Goal: Information Seeking & Learning: Learn about a topic

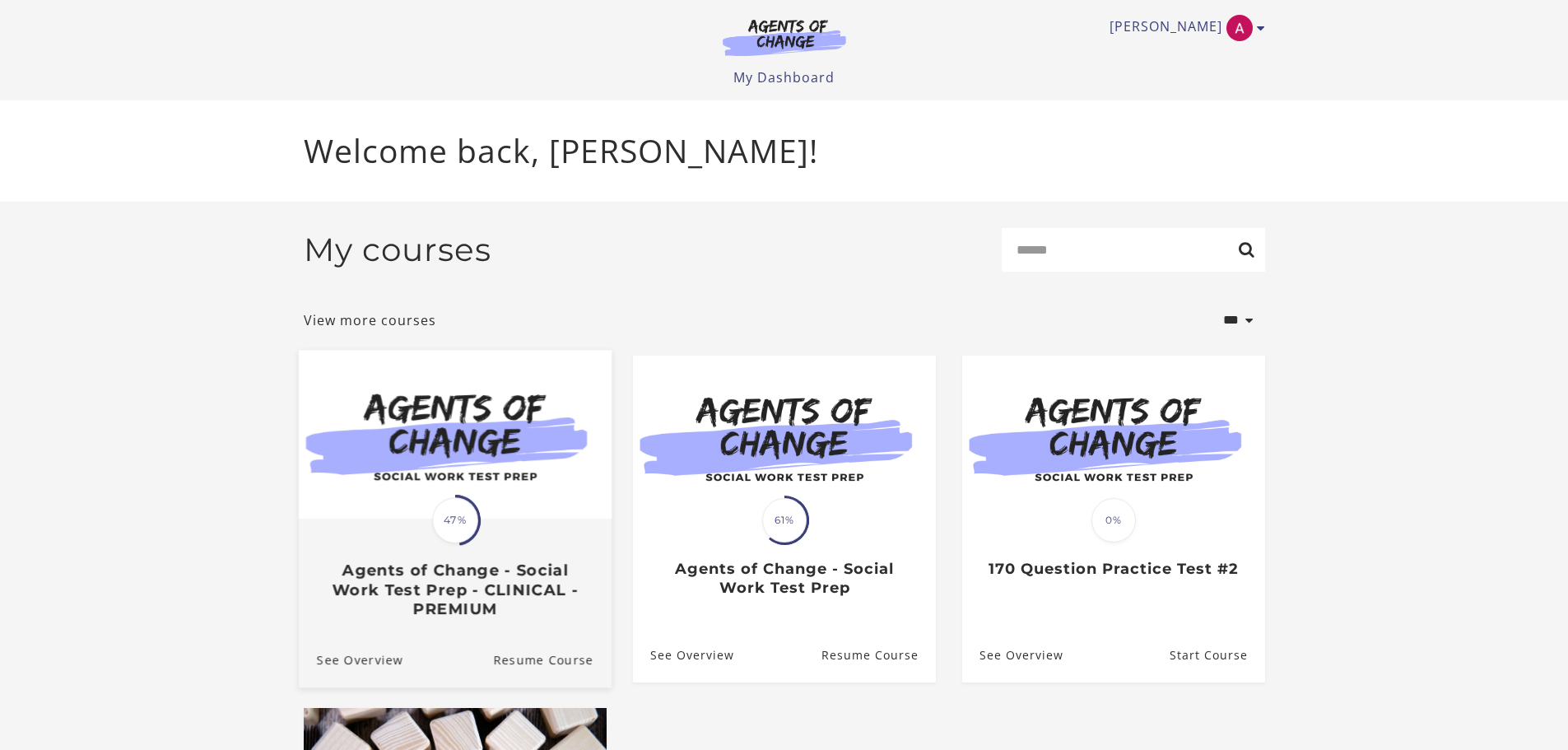
scroll to position [82, 0]
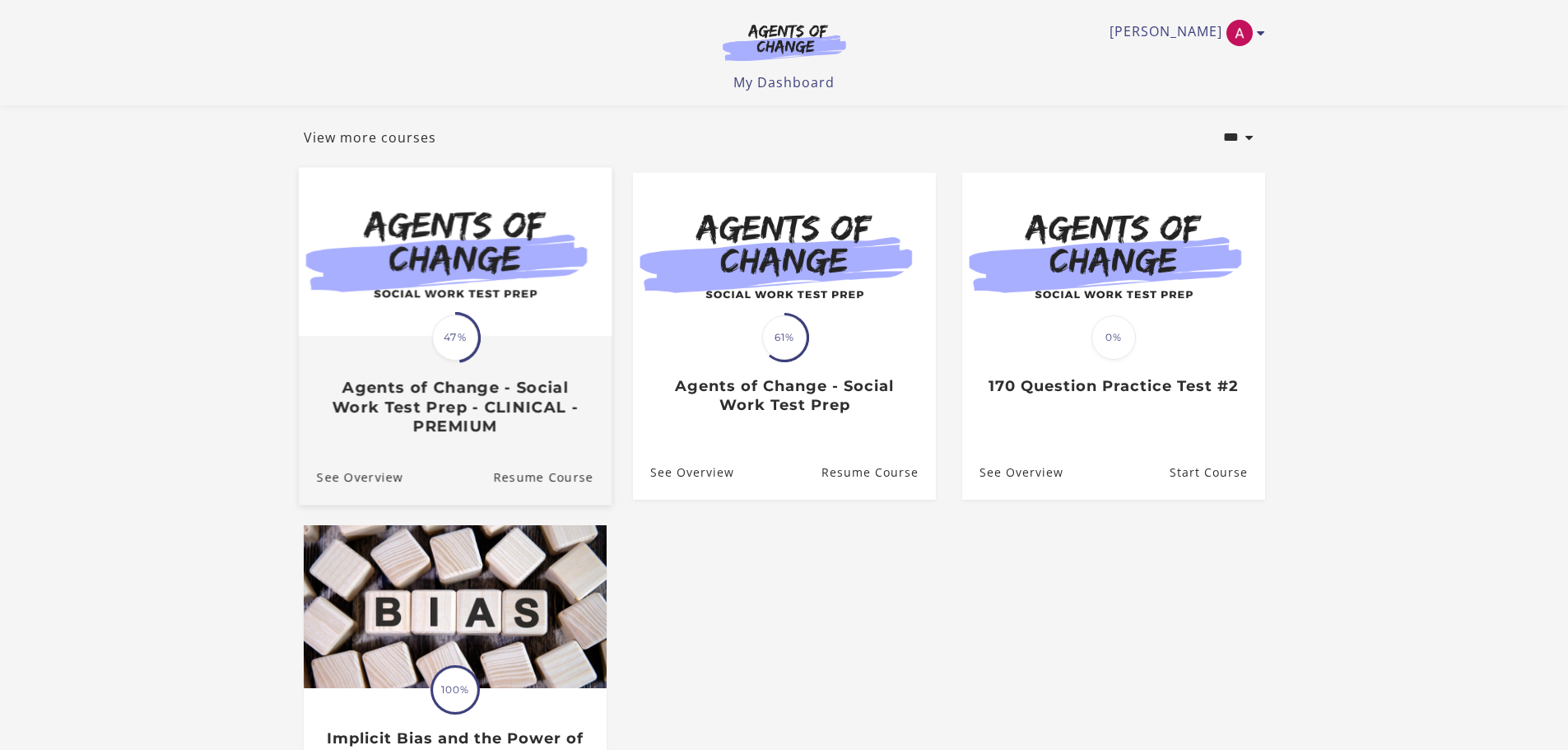
click at [532, 359] on div "Translation missing: en.liquid.partials.dashboard_course_card.progress_descript…" at bounding box center [453, 386] width 313 height 98
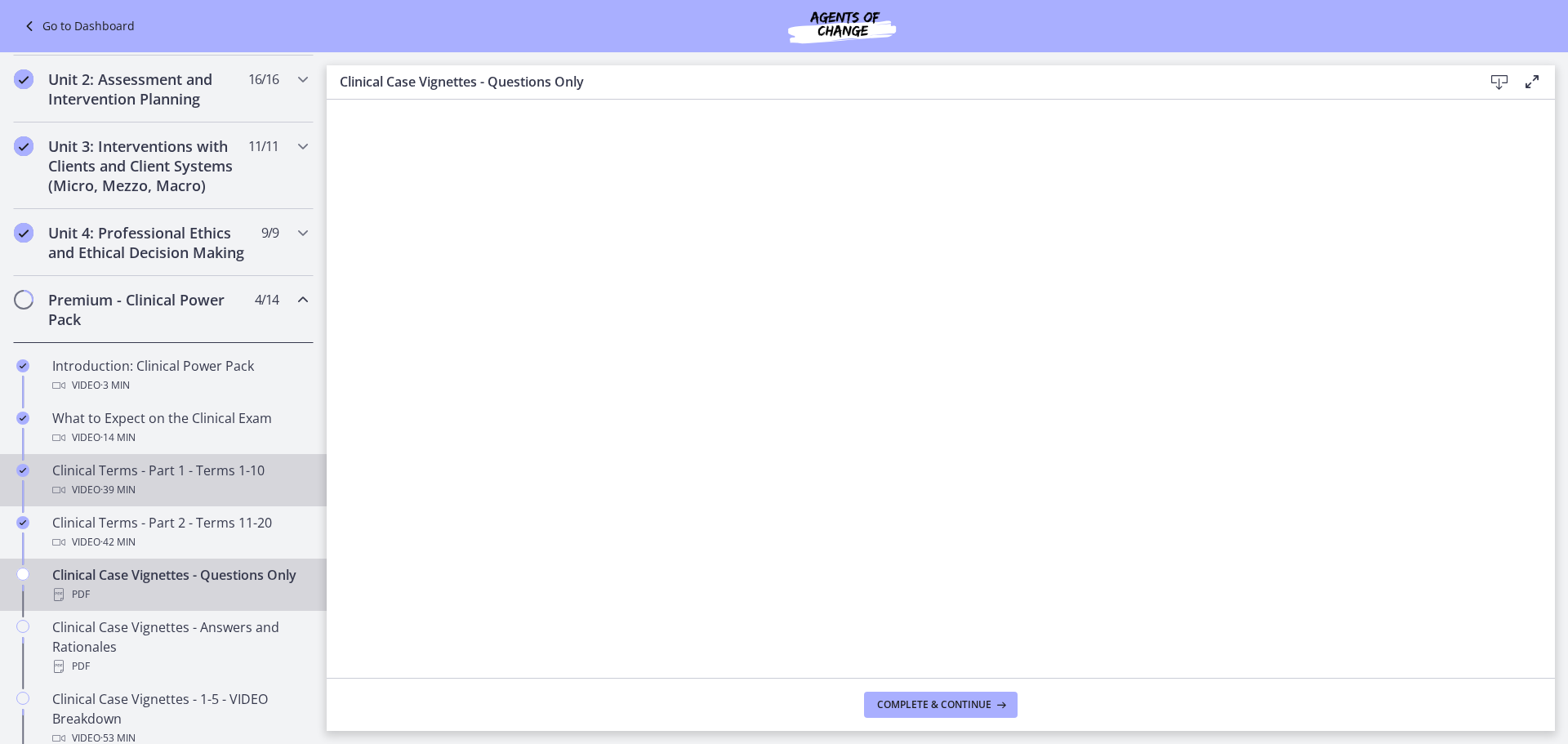
scroll to position [490, 0]
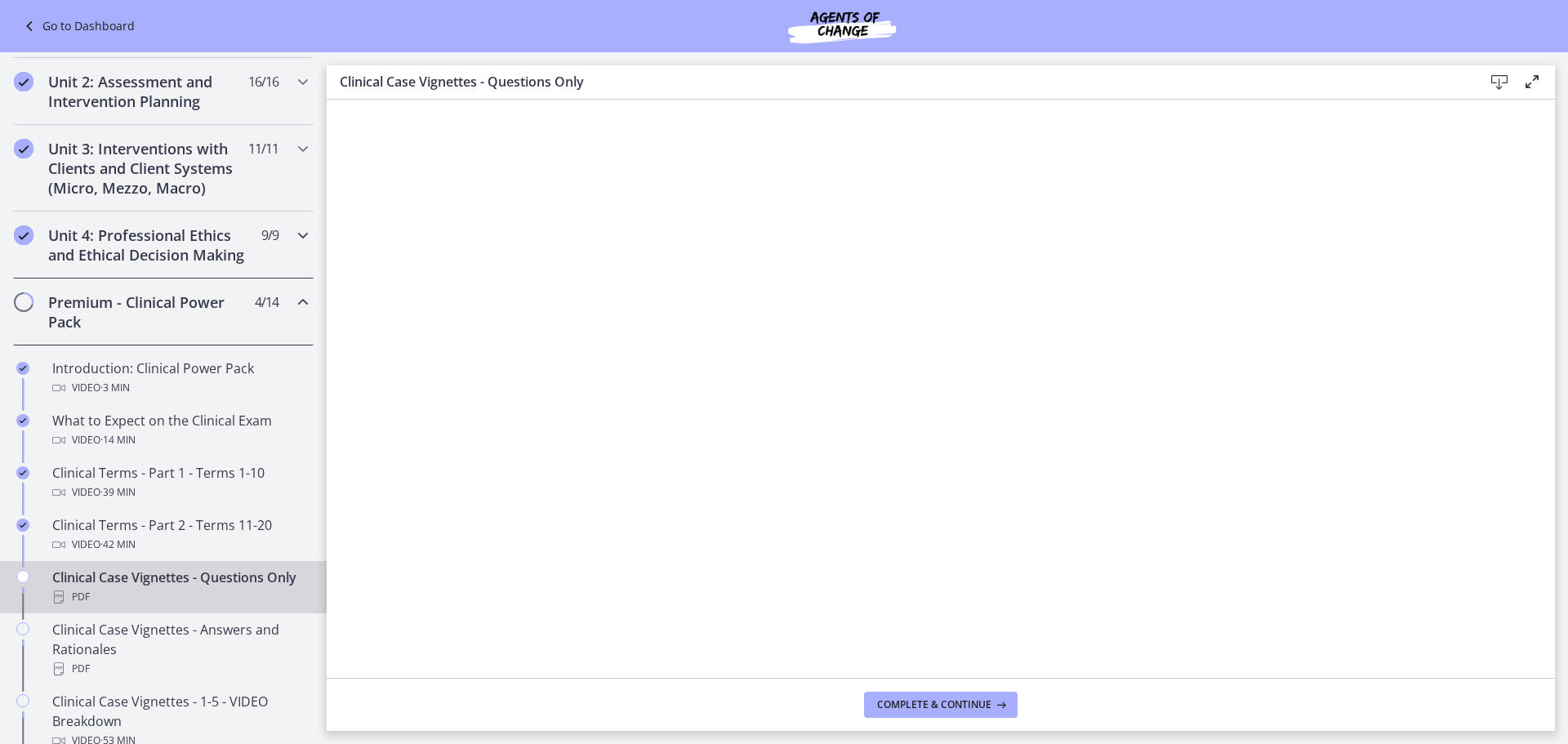
click at [293, 235] on icon "Chapters" at bounding box center [303, 236] width 20 height 20
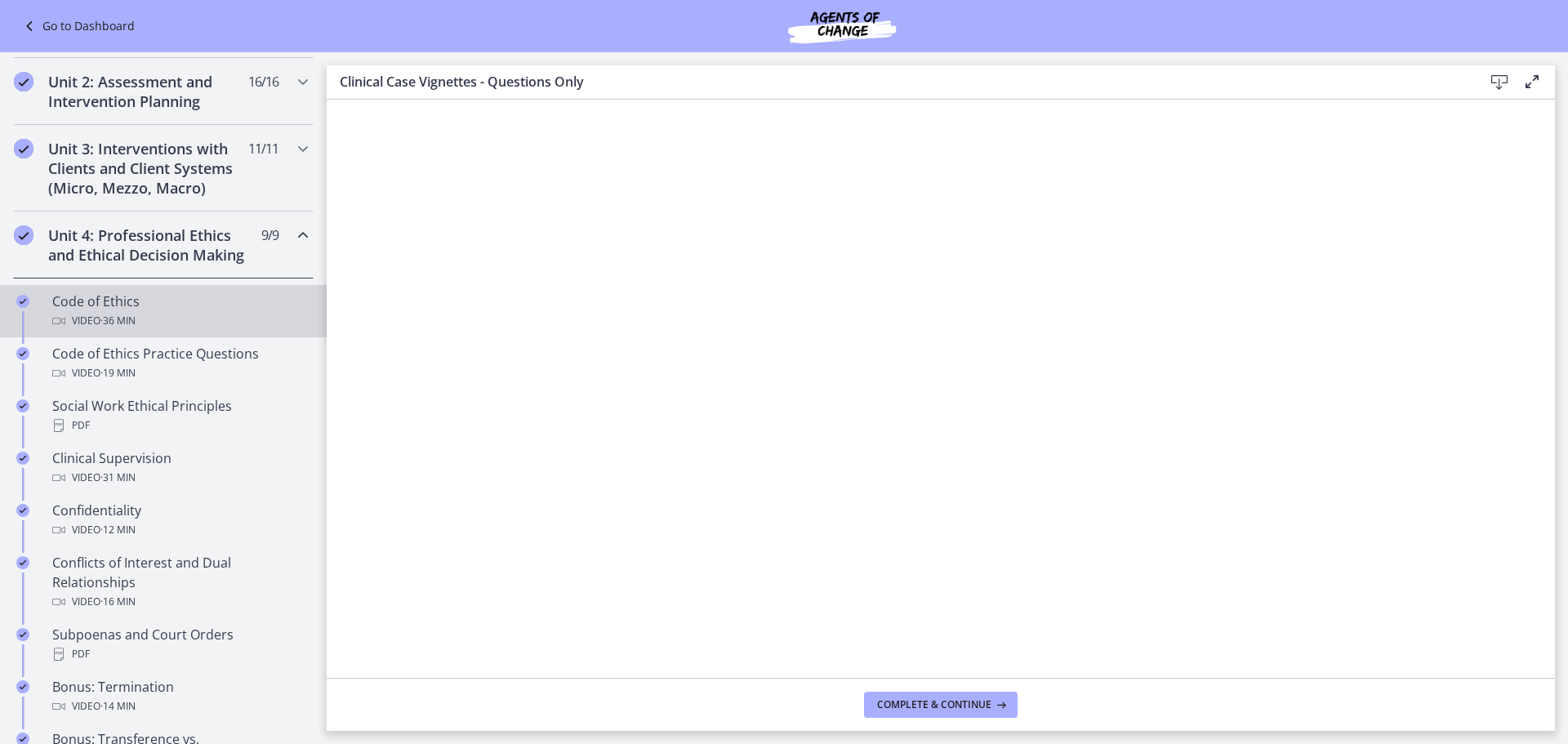
click at [223, 322] on div "Code of Ethics Video · 36 min" at bounding box center [179, 311] width 255 height 40
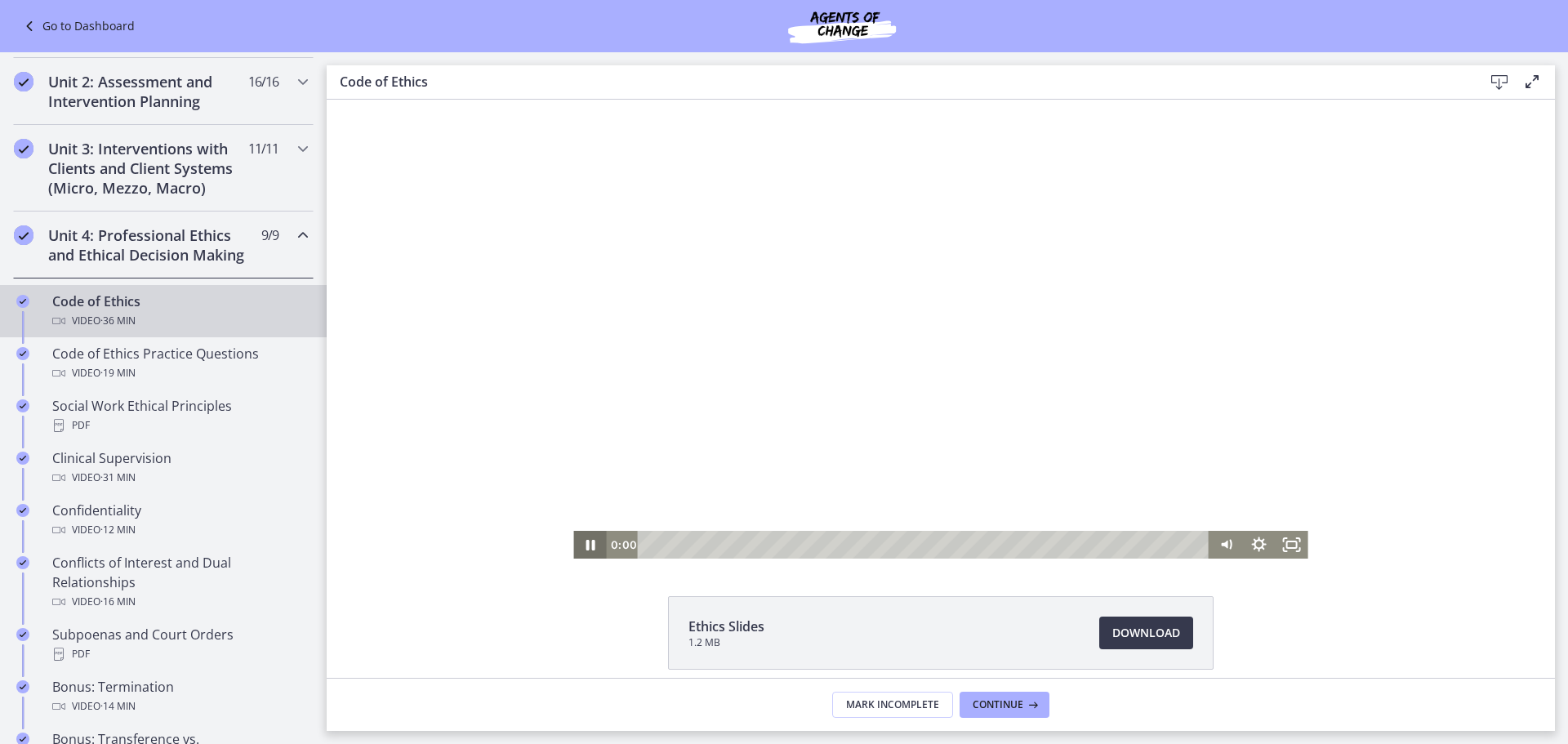
drag, startPoint x: 1066, startPoint y: 547, endPoint x: 590, endPoint y: 539, distance: 476.1
click at [590, 538] on div "0:00 0:00" at bounding box center [940, 545] width 734 height 28
click at [671, 546] on div "1:47" at bounding box center [925, 545] width 552 height 28
click at [659, 544] on div "1:01" at bounding box center [925, 545] width 552 height 28
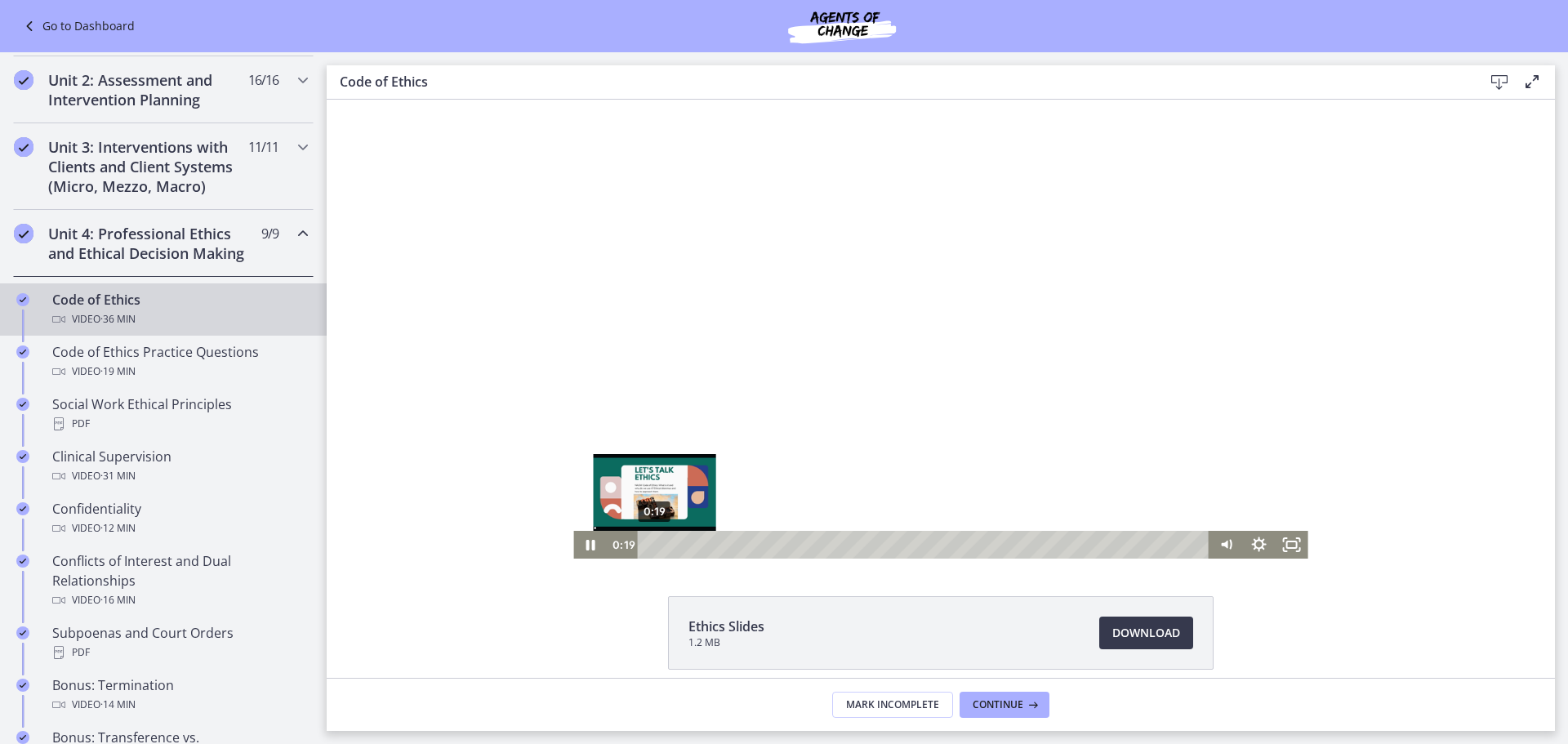
click at [650, 548] on div "0:19" at bounding box center [925, 545] width 552 height 28
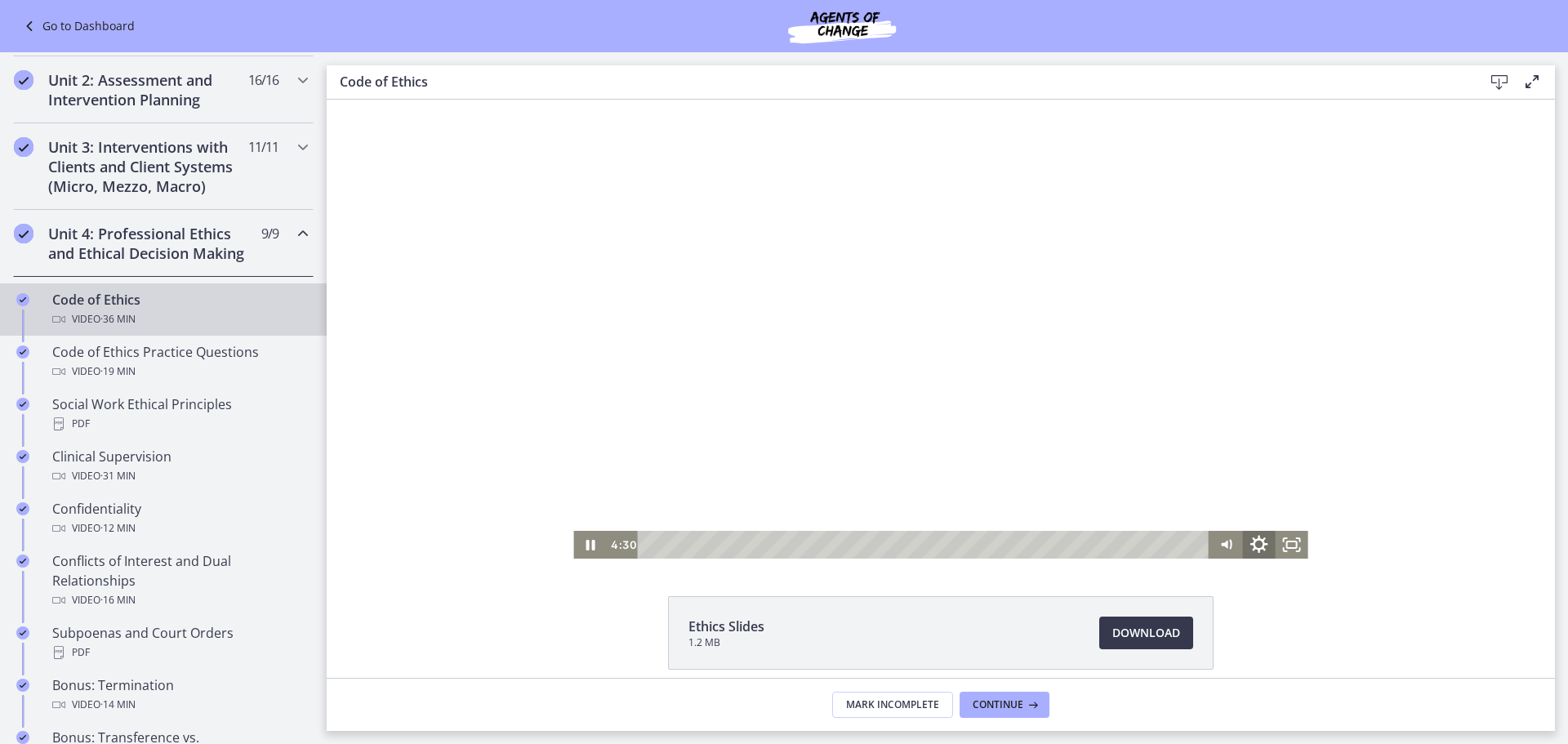
click at [1255, 544] on icon "Show settings menu" at bounding box center [1259, 545] width 40 height 34
click at [1251, 543] on icon "Hide settings menu" at bounding box center [1259, 545] width 40 height 34
click at [584, 550] on icon "Pause" at bounding box center [589, 545] width 11 height 13
click at [587, 548] on icon "Play Video" at bounding box center [590, 545] width 33 height 28
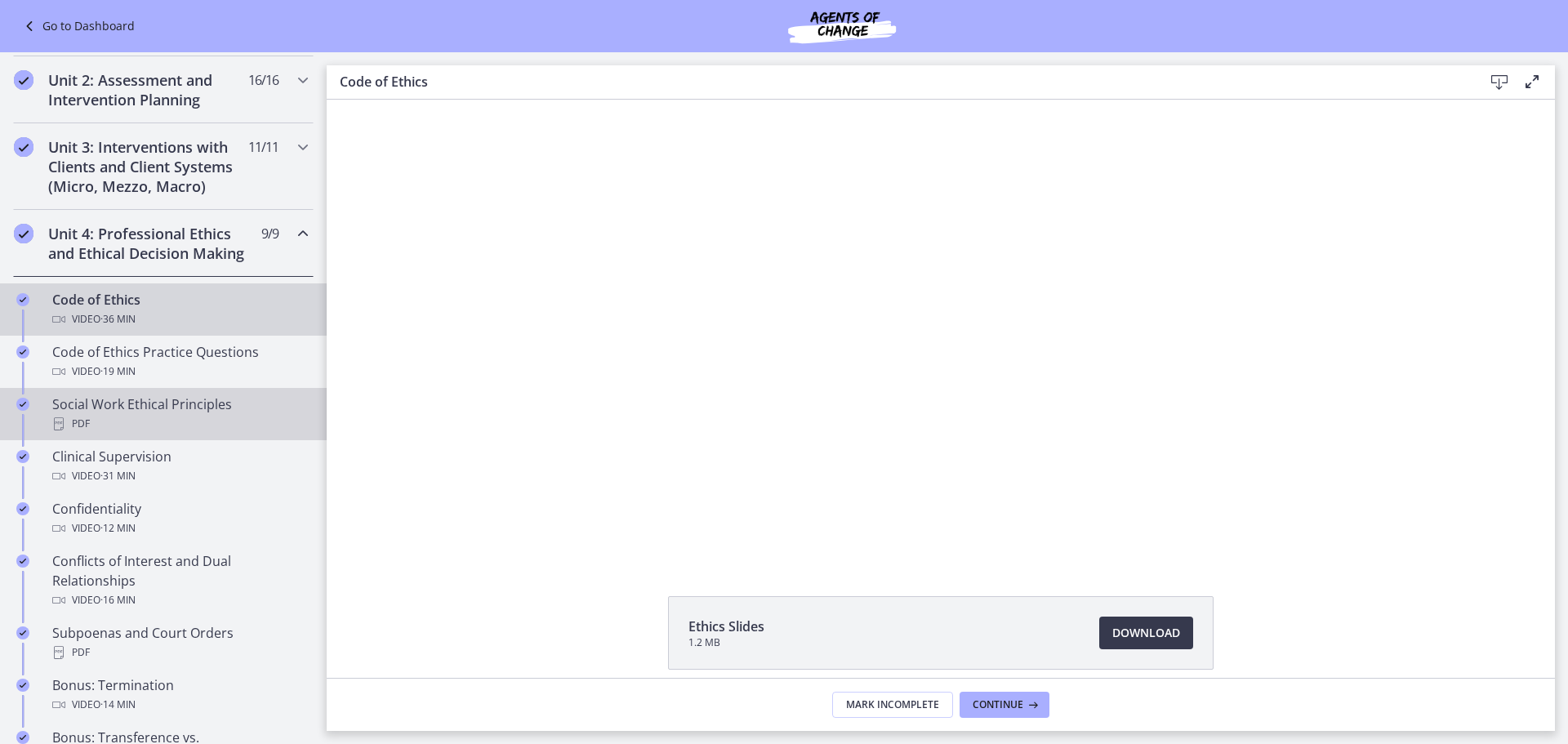
click at [171, 433] on div "Social Work Ethical Principles PDF" at bounding box center [179, 414] width 255 height 40
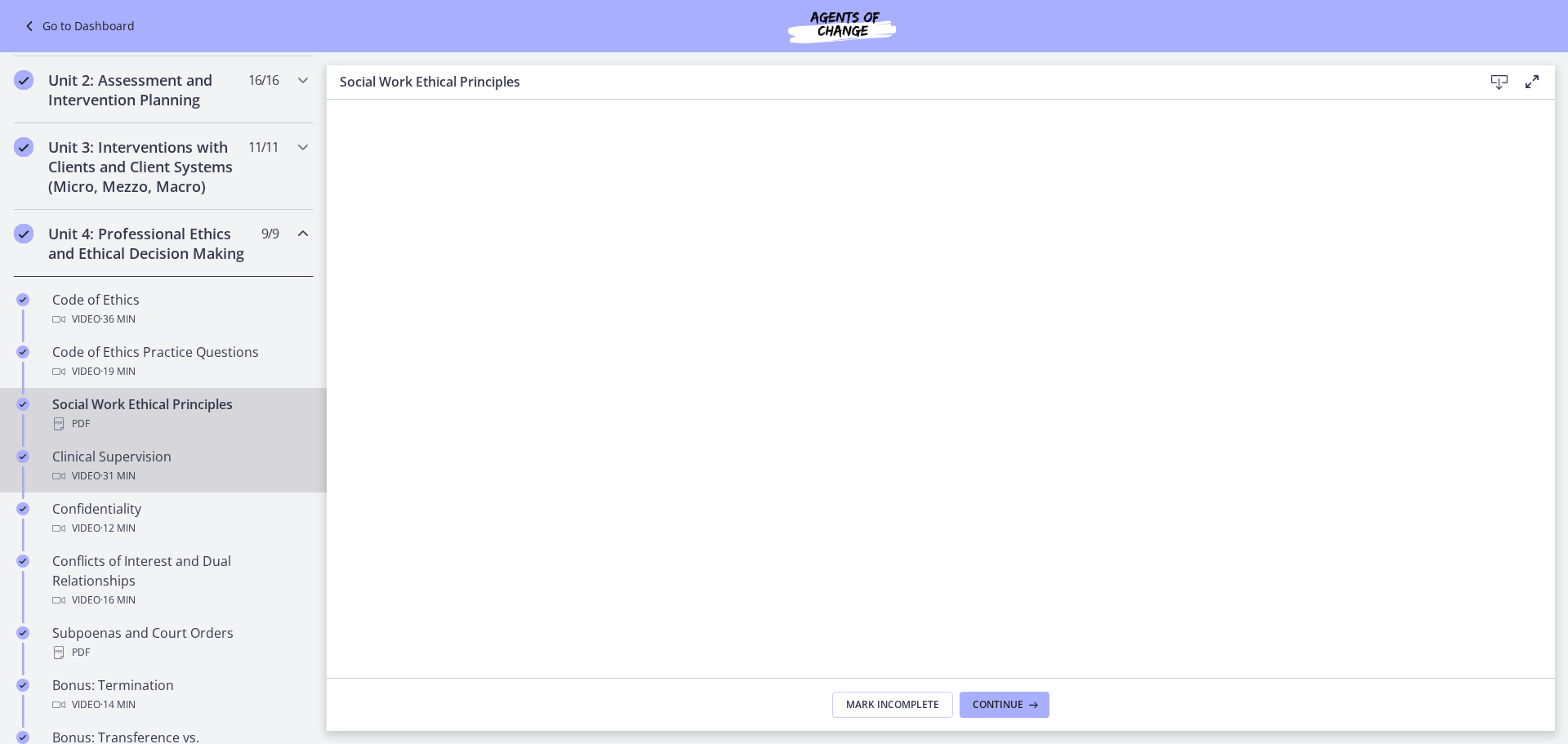
click at [177, 485] on div "Video · 31 min" at bounding box center [179, 477] width 255 height 20
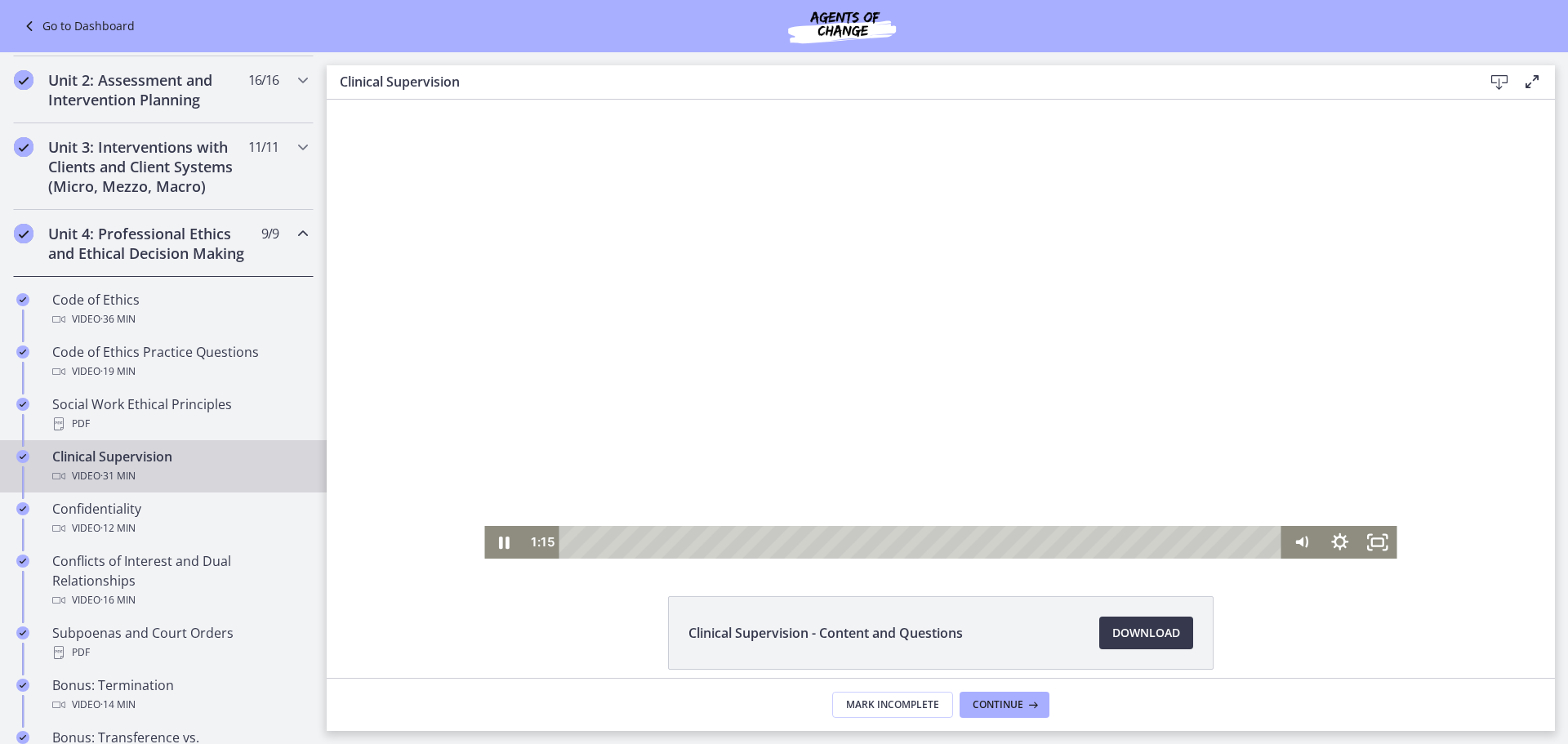
click at [595, 538] on div "Playbar" at bounding box center [923, 542] width 699 height 33
click at [574, 538] on div "0:14" at bounding box center [923, 542] width 699 height 33
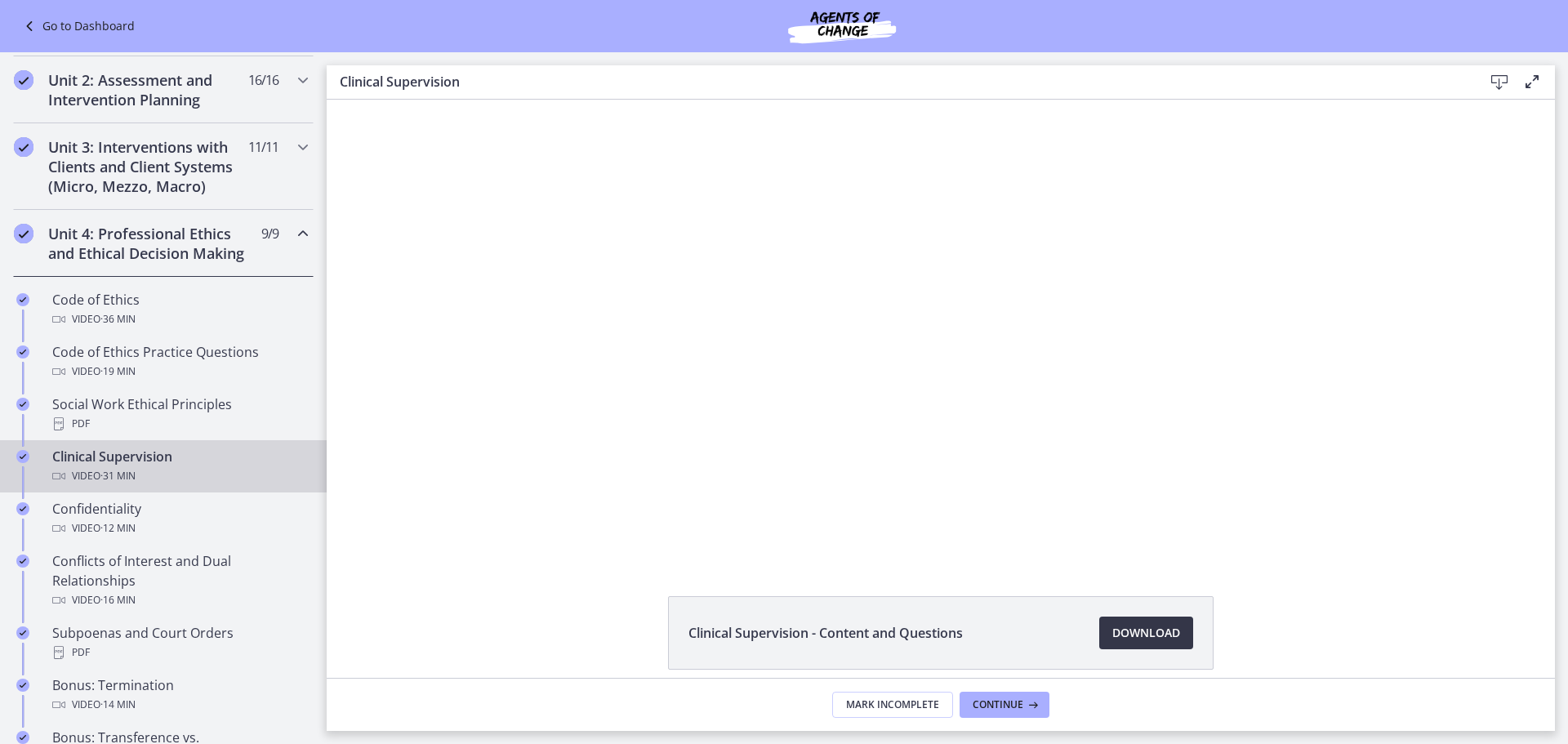
click at [1115, 637] on span "Download Opens in a new window" at bounding box center [1146, 633] width 67 height 20
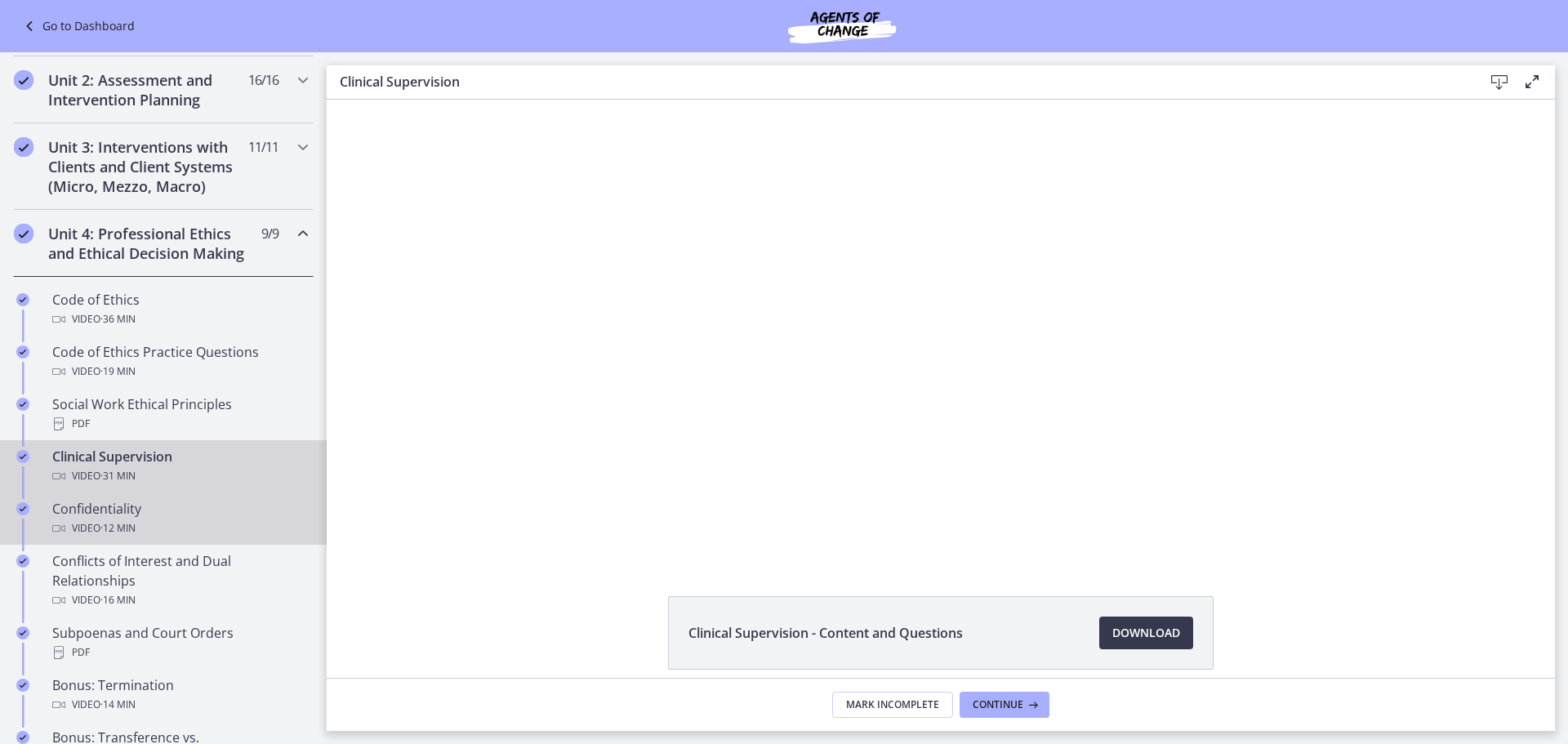
click at [211, 527] on div "Confidentiality Video · 12 min" at bounding box center [179, 519] width 255 height 40
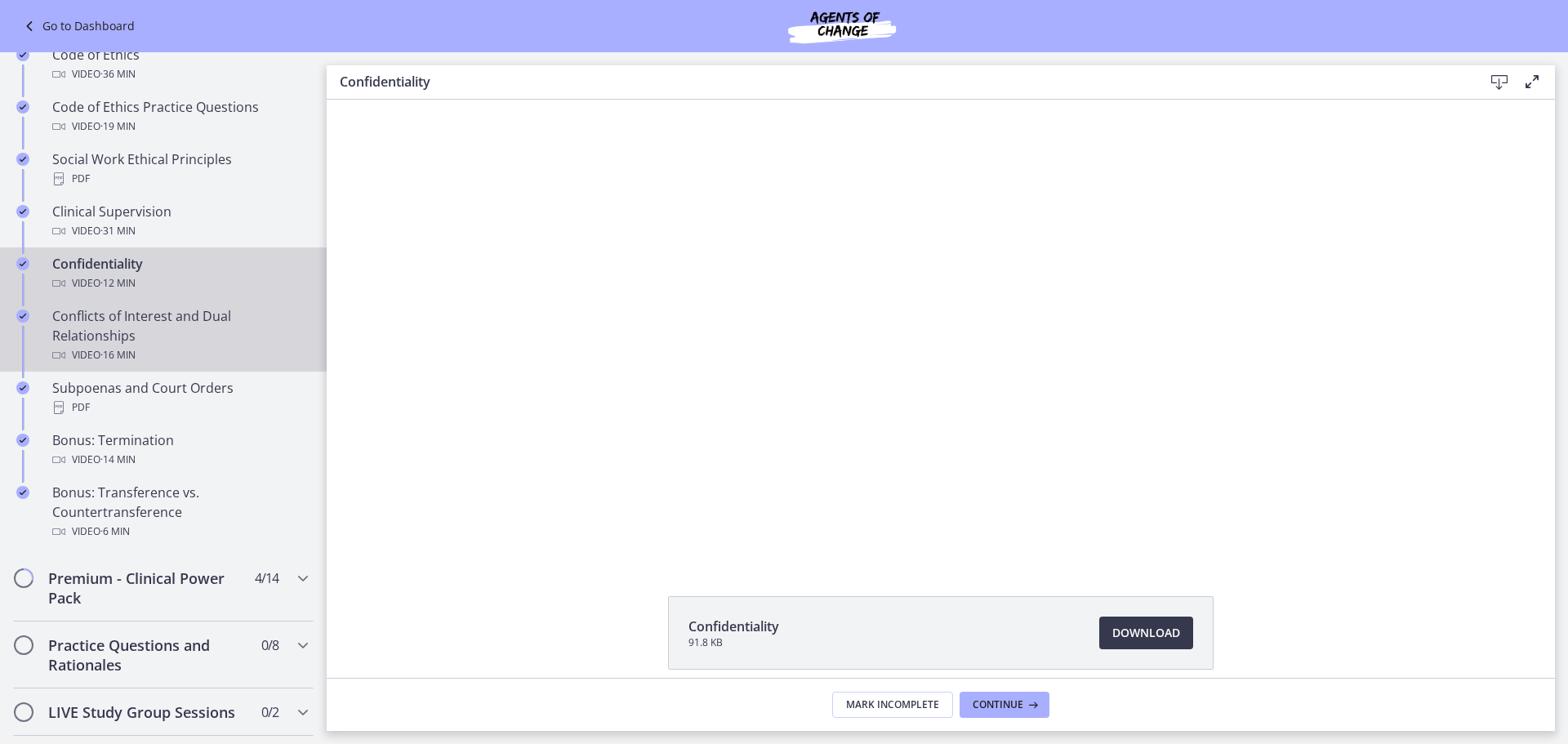
click at [77, 362] on div "Conflicts of Interest and Dual Relationships Video · 16 min" at bounding box center [179, 335] width 255 height 58
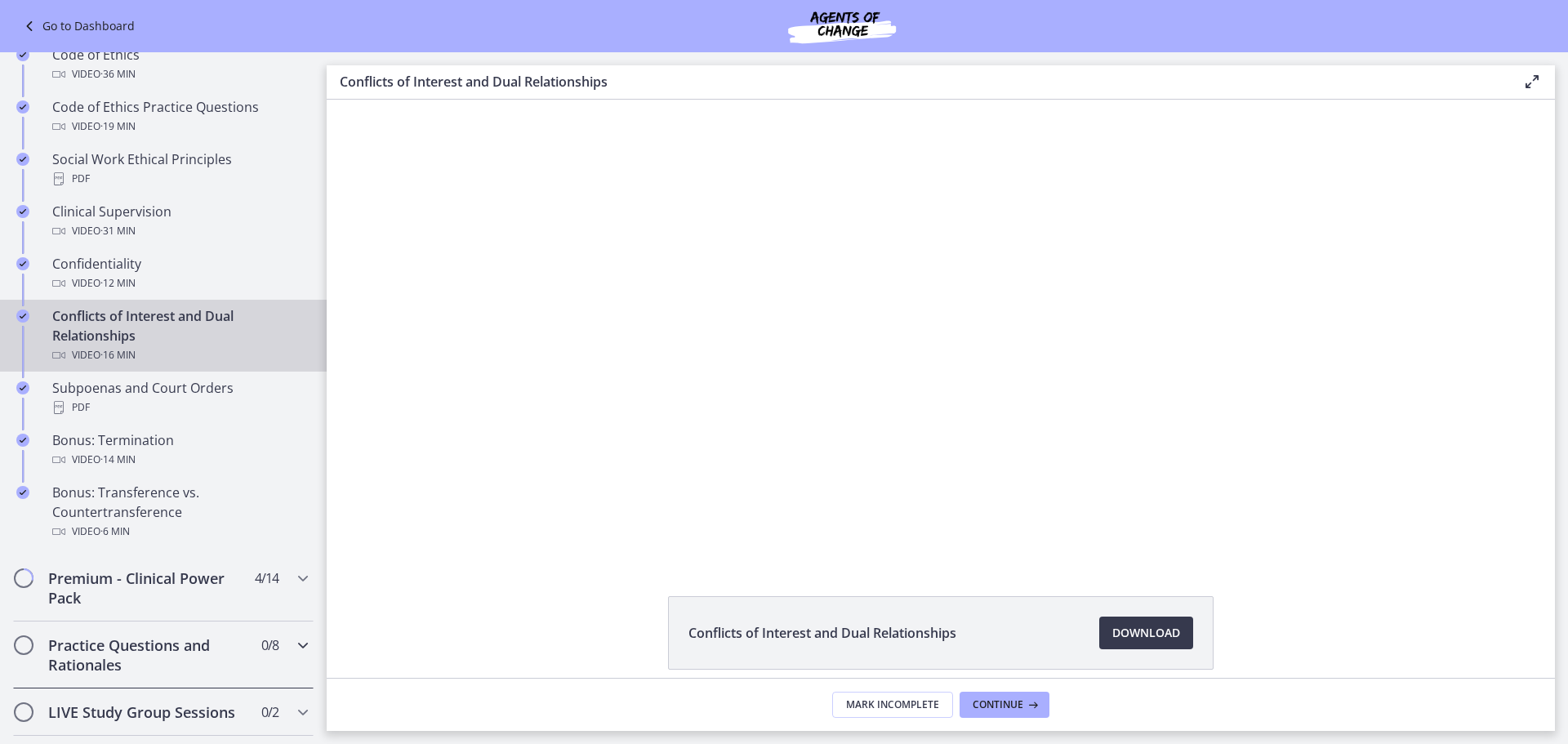
scroll to position [1063, 0]
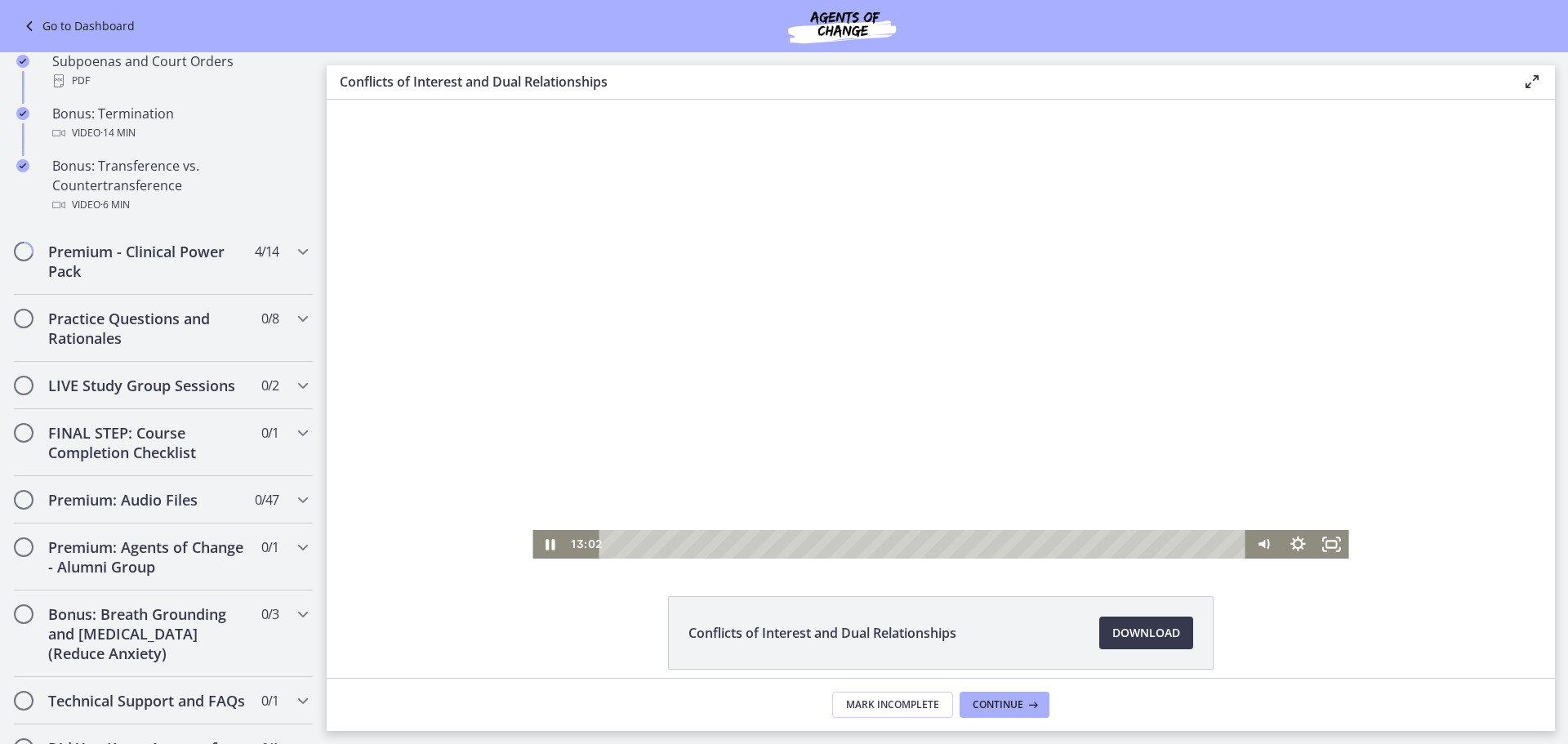
click at [614, 542] on div "Playbar" at bounding box center [925, 544] width 626 height 29
click at [547, 536] on icon "Pause" at bounding box center [549, 544] width 41 height 35
click at [547, 536] on icon "Play Video" at bounding box center [551, 544] width 41 height 35
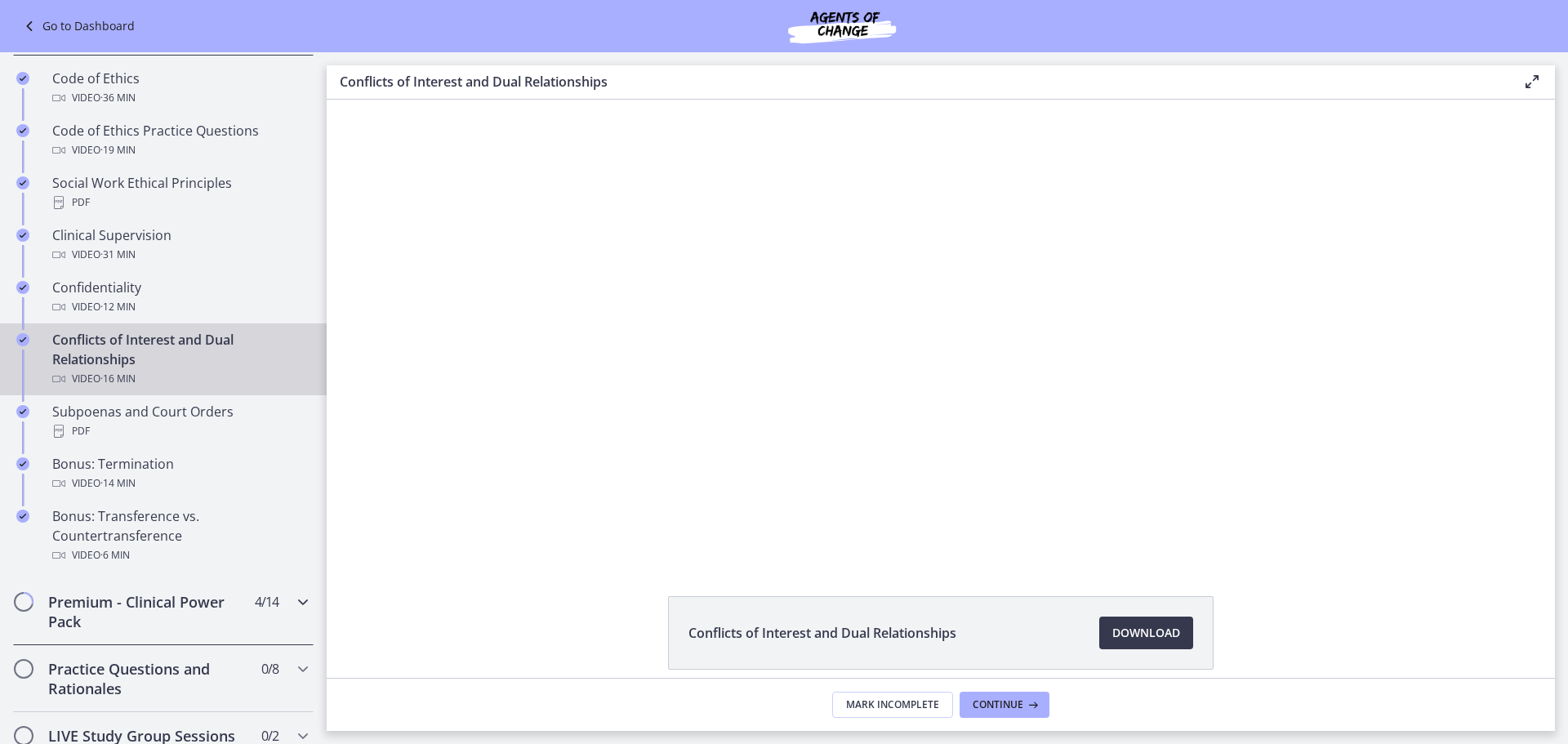
scroll to position [655, 0]
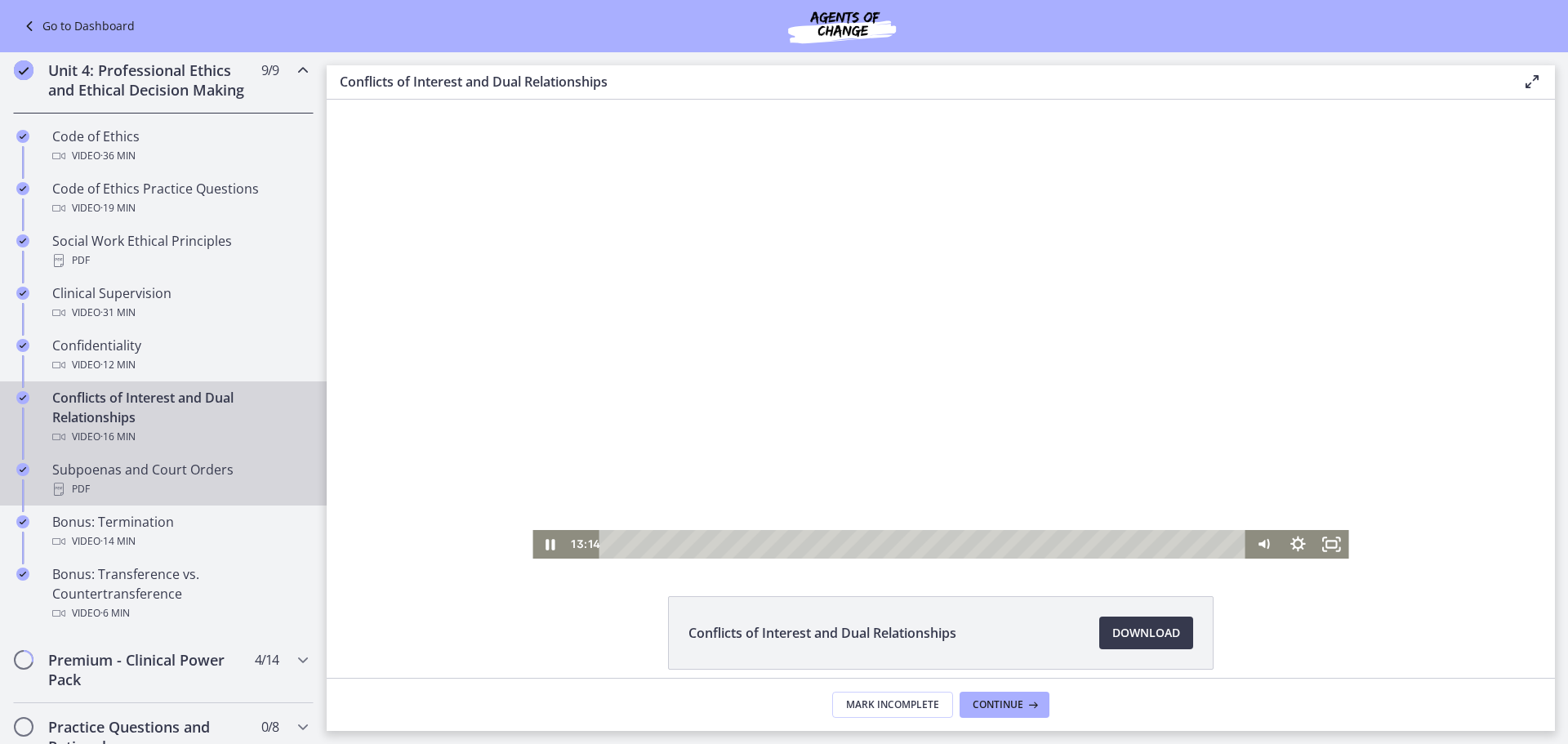
click at [219, 505] on link "Subpoenas and Court Orders PDF" at bounding box center [163, 478] width 327 height 53
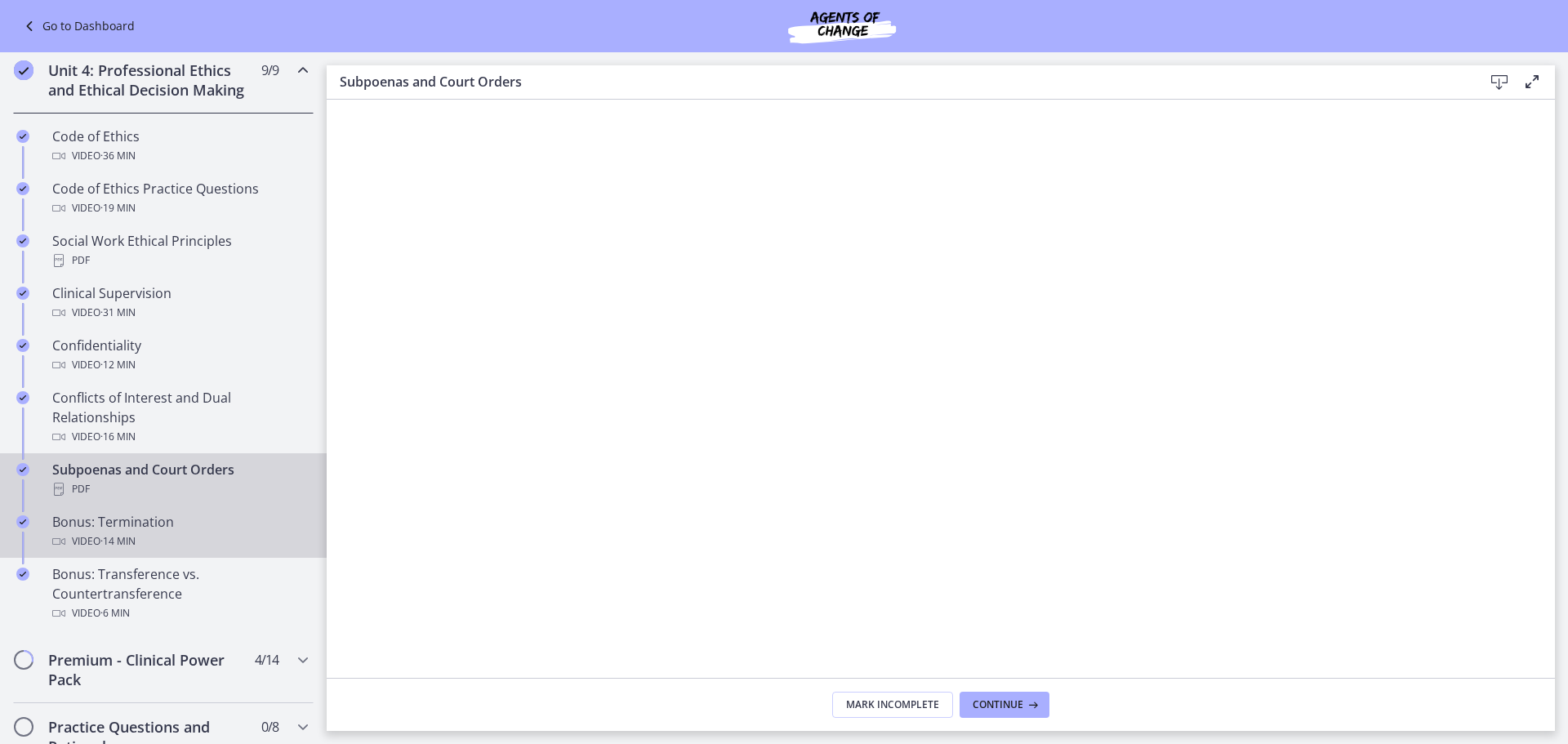
click at [213, 551] on div "Video · 14 min" at bounding box center [179, 542] width 255 height 20
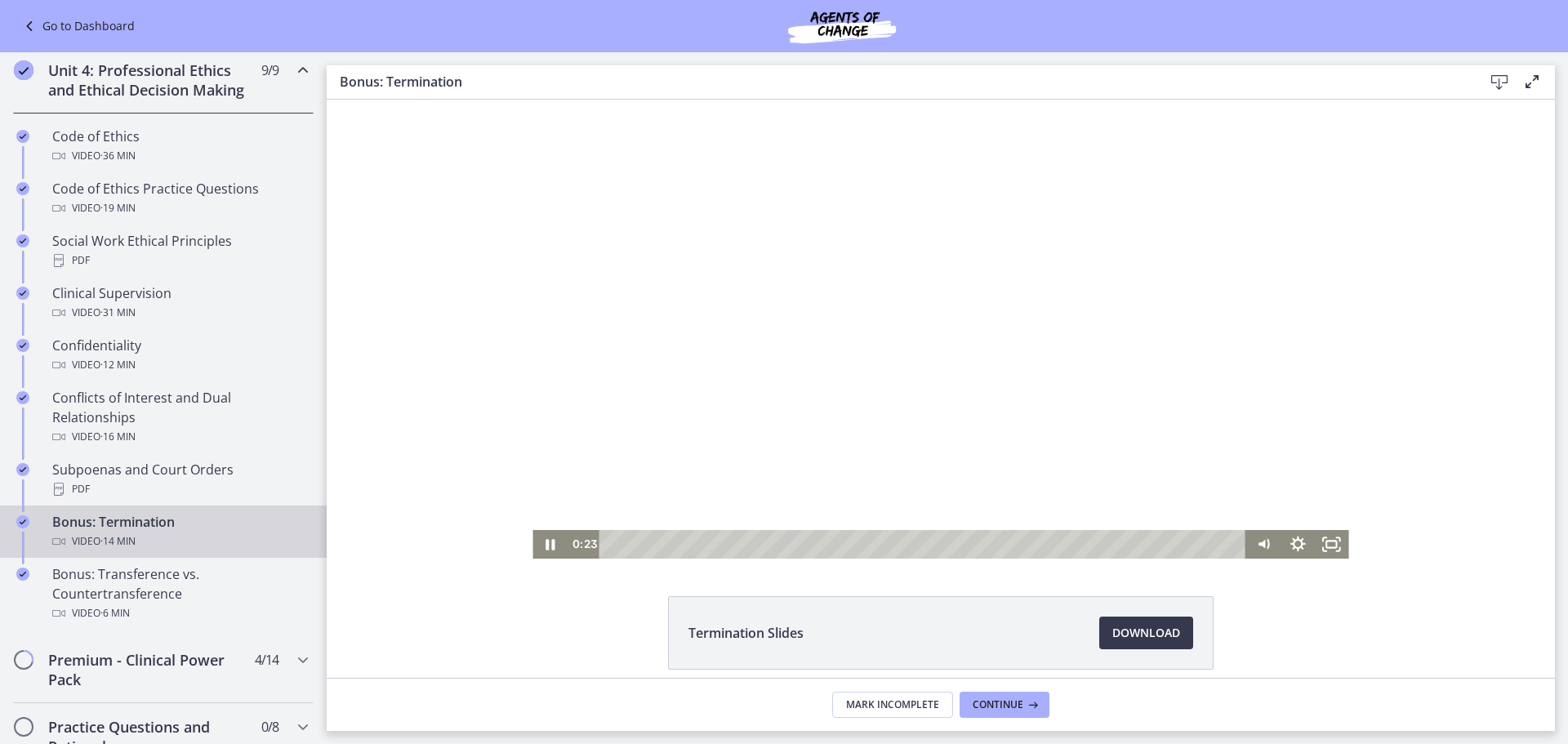
click at [623, 548] on div "Playbar" at bounding box center [925, 544] width 626 height 29
click at [612, 544] on div "0:08" at bounding box center [925, 544] width 626 height 29
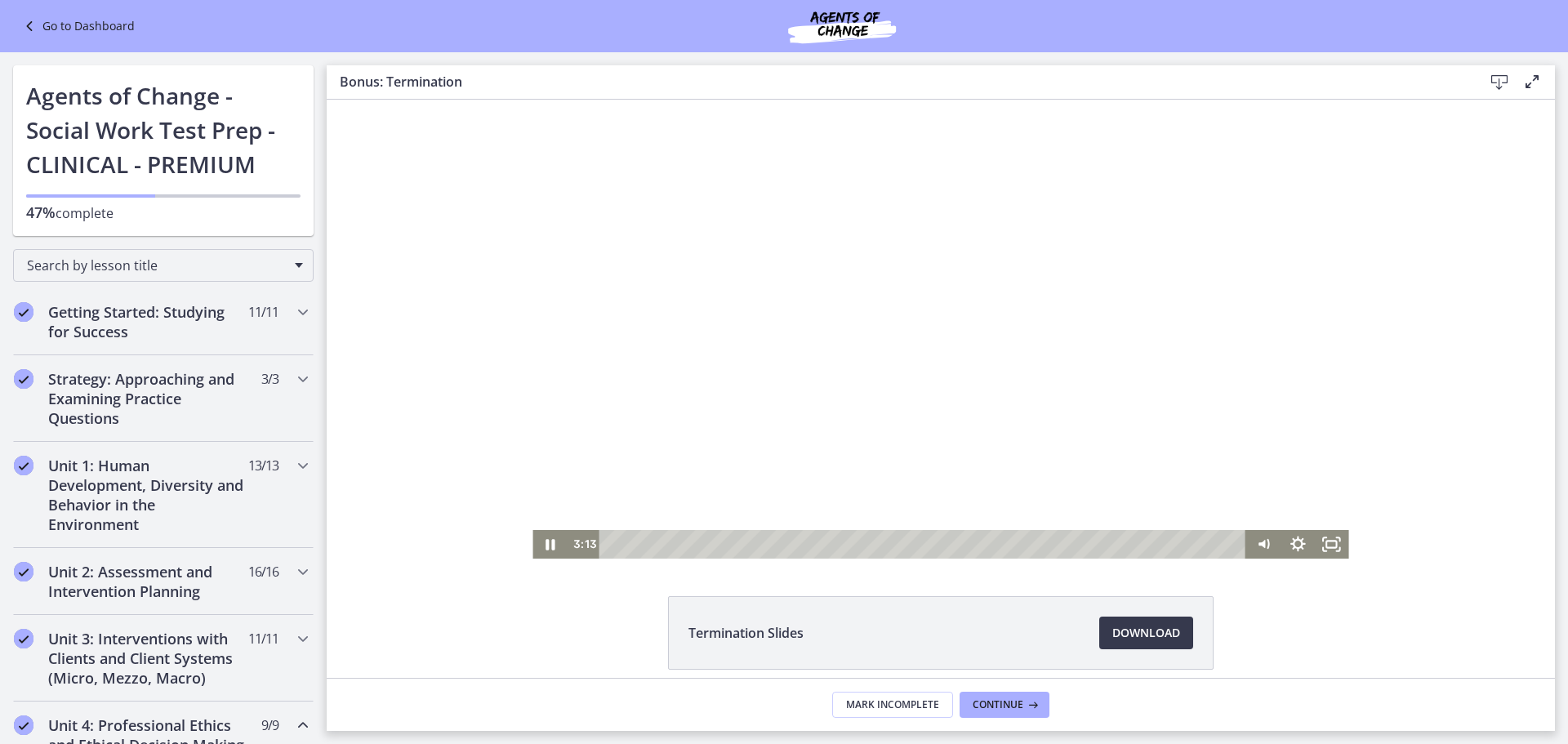
scroll to position [655, 0]
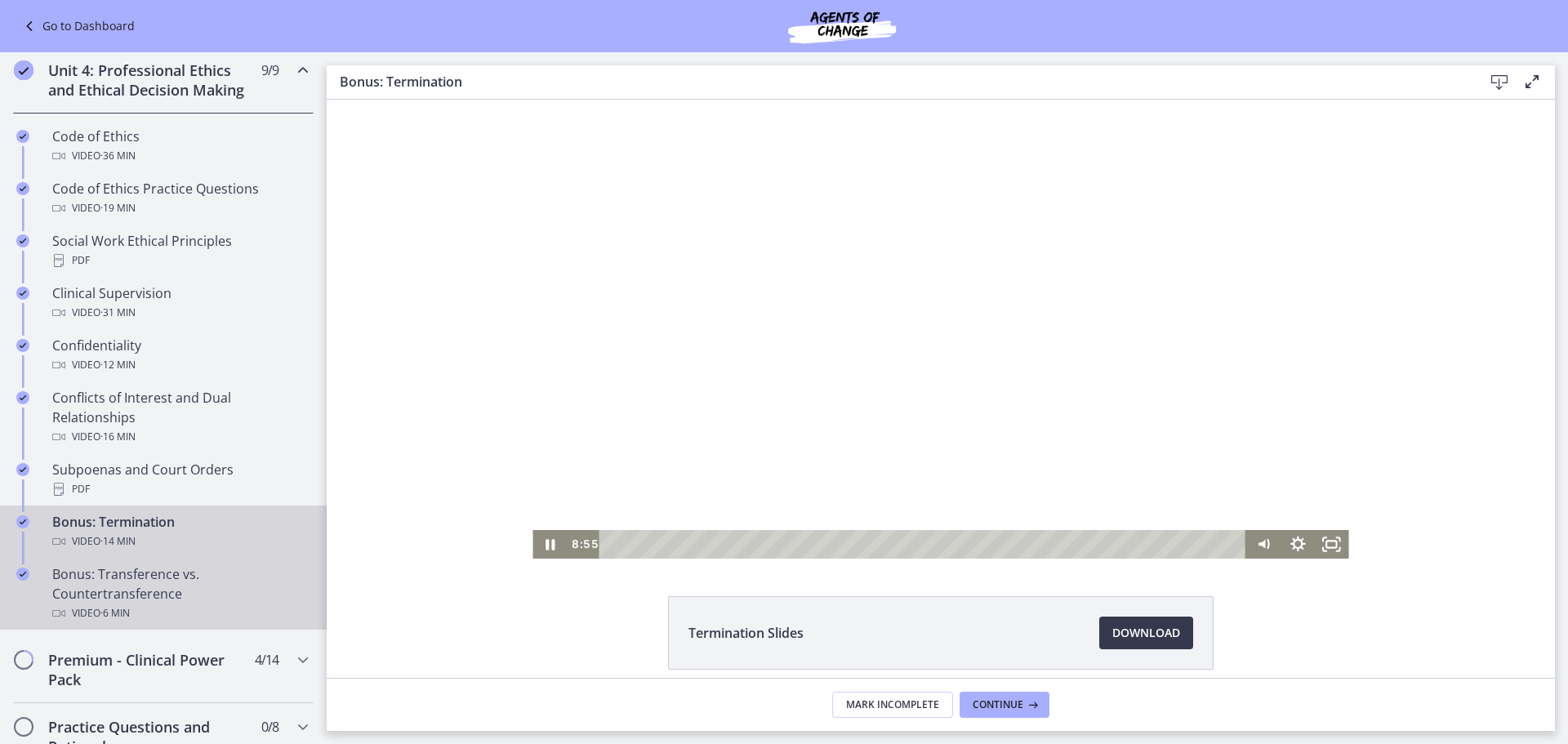
click at [140, 623] on div "Video · 6 min" at bounding box center [179, 613] width 255 height 20
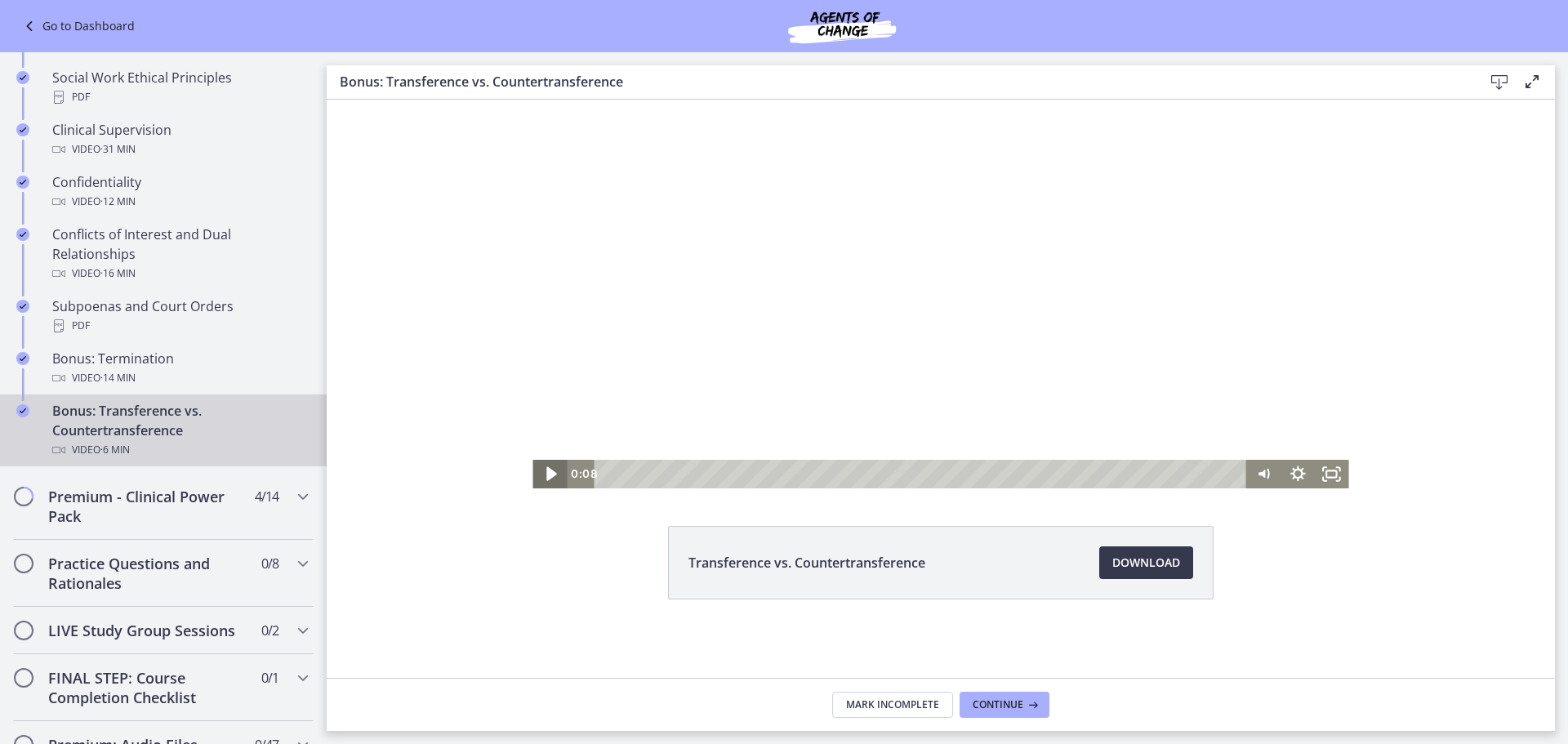
click at [546, 478] on icon "Play Video" at bounding box center [551, 475] width 11 height 14
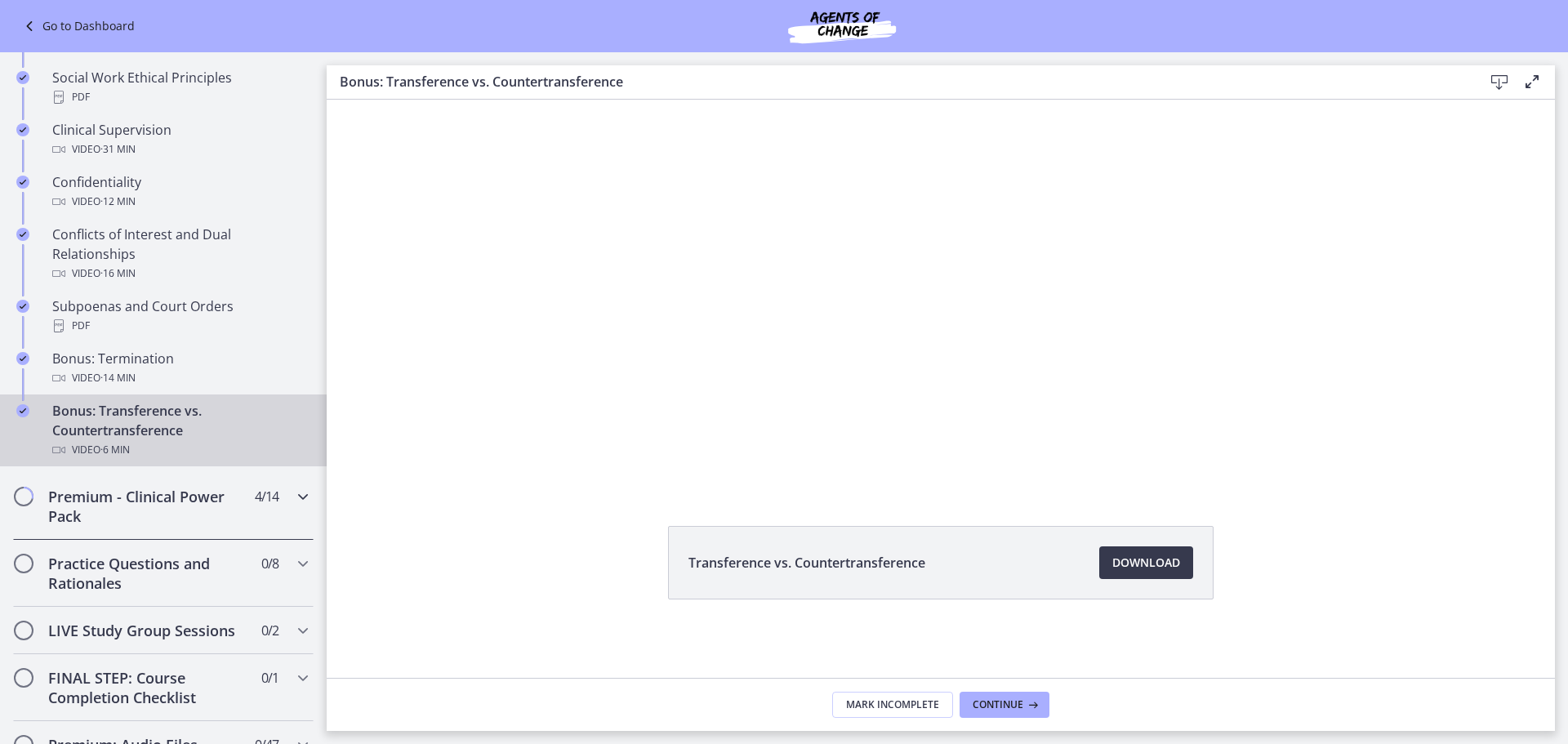
click at [293, 506] on icon "Chapters" at bounding box center [303, 496] width 20 height 20
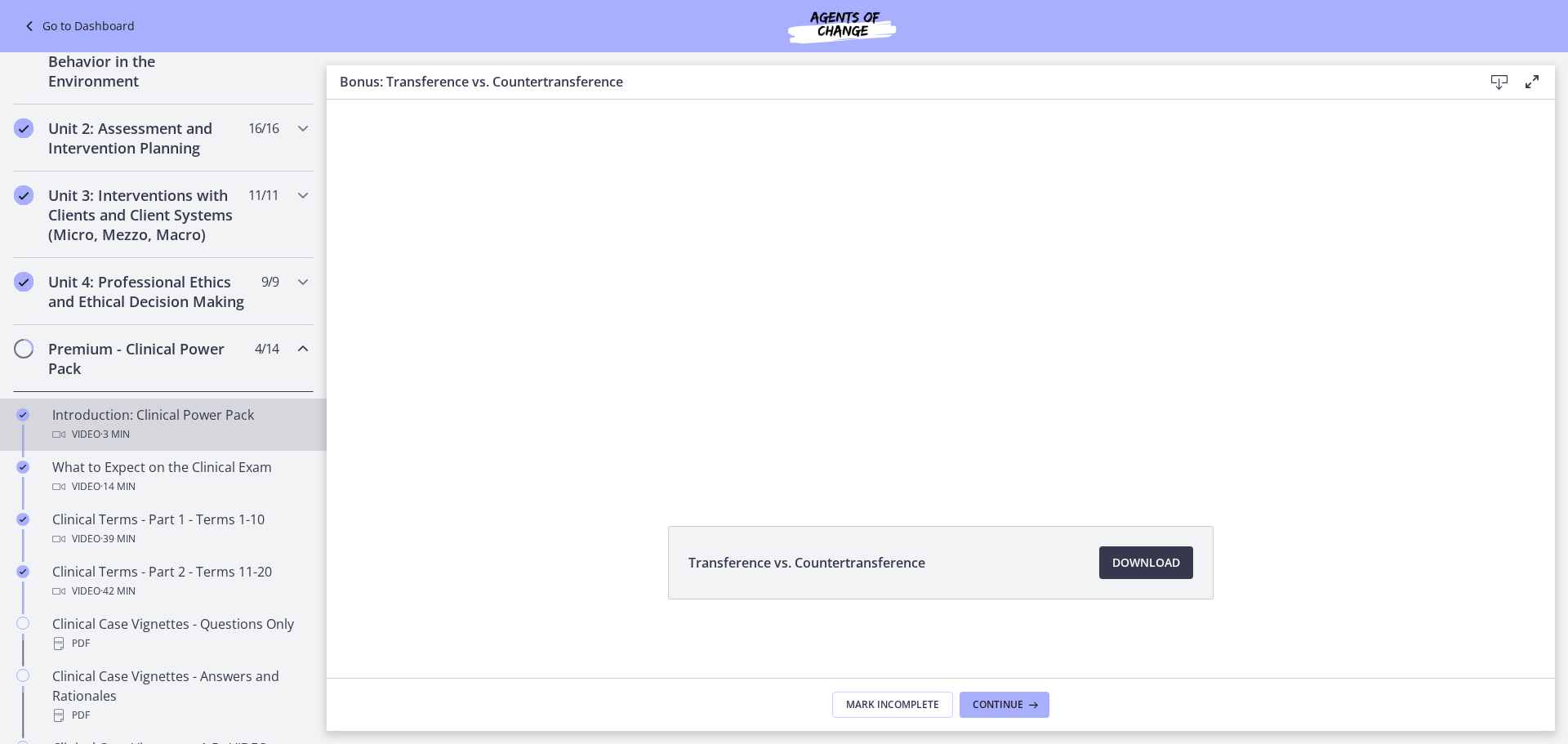
scroll to position [410, 0]
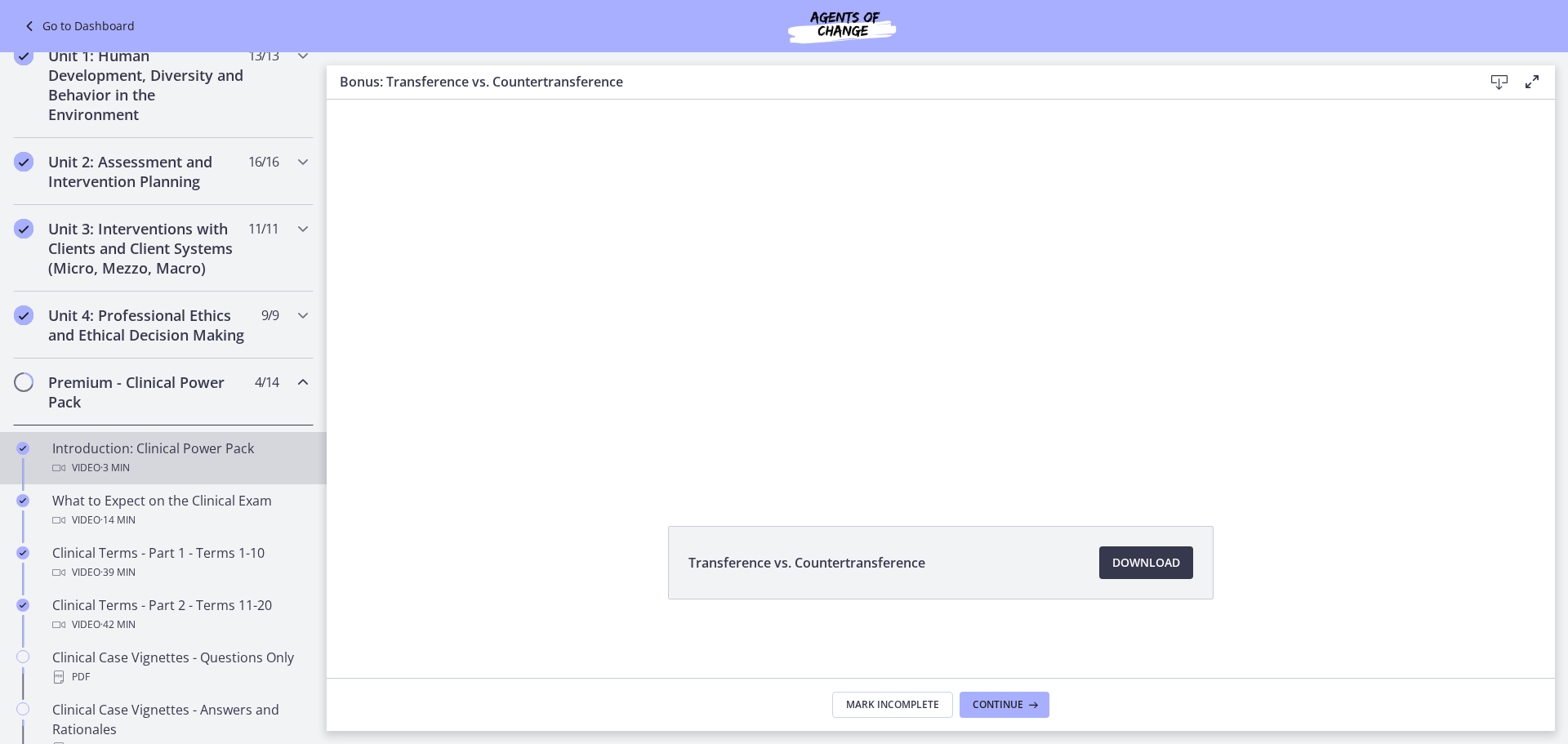
click at [181, 478] on div "Video · 3 min" at bounding box center [179, 468] width 255 height 20
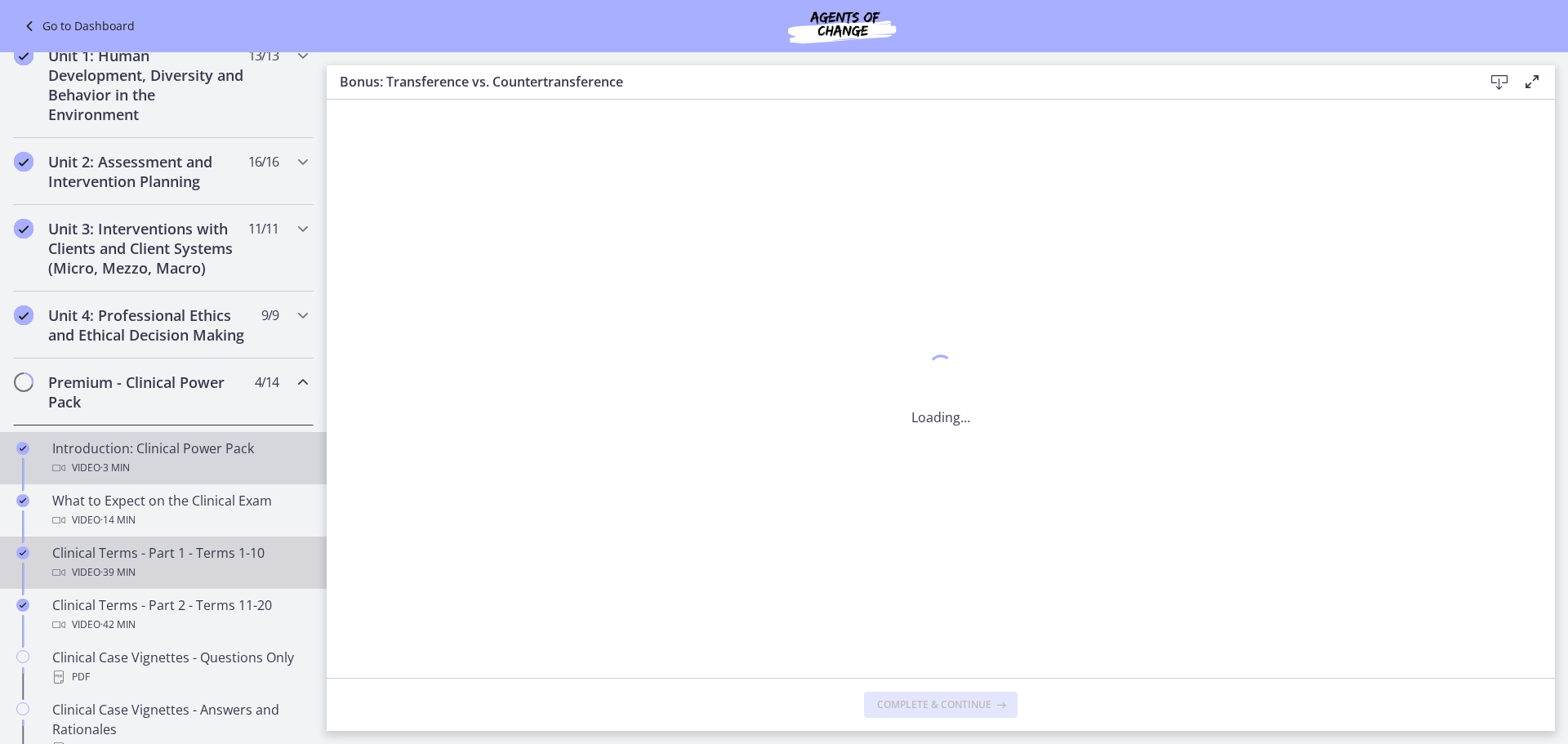
scroll to position [0, 0]
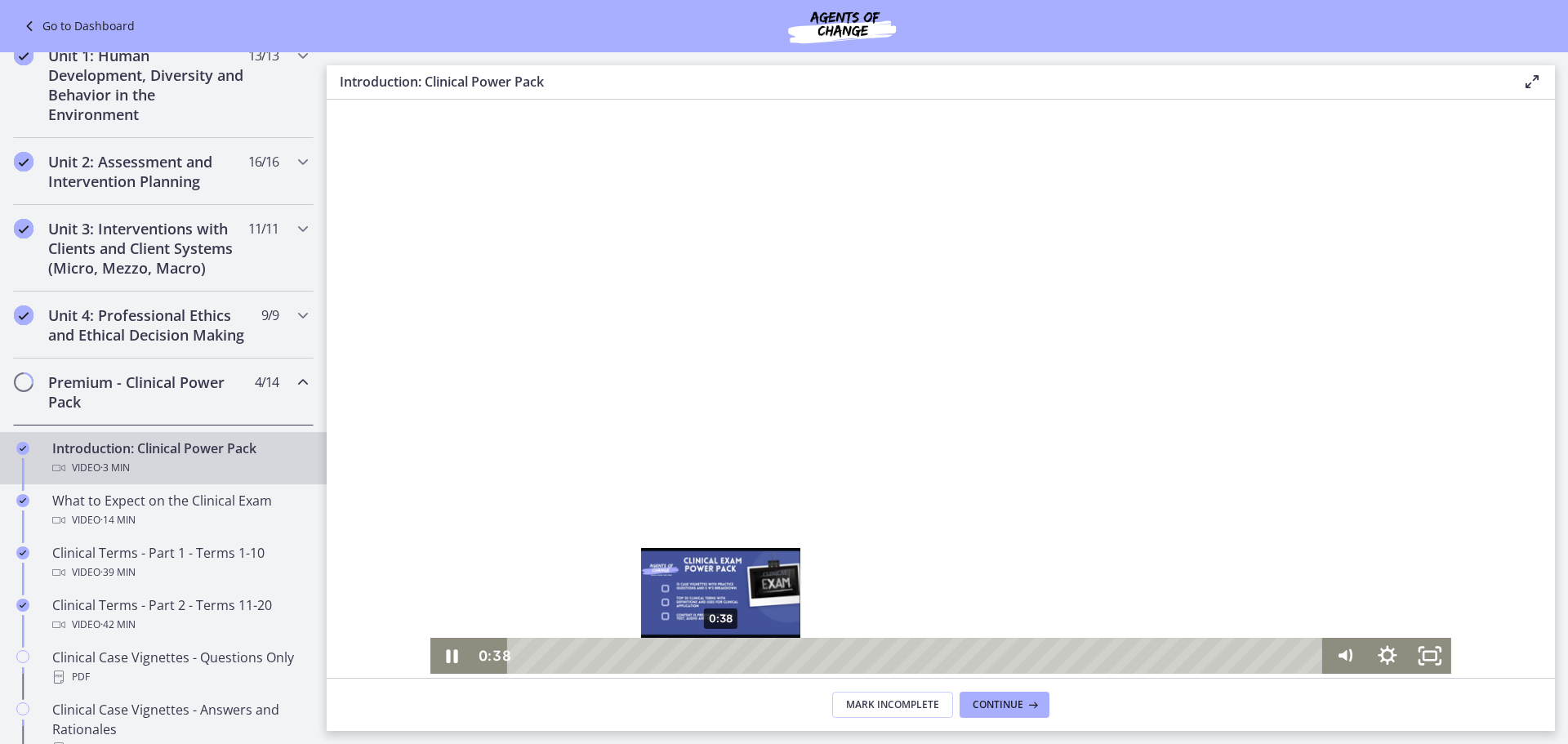
click at [714, 653] on div "0:38" at bounding box center [918, 656] width 790 height 36
click at [699, 657] on div "0:35" at bounding box center [918, 656] width 790 height 36
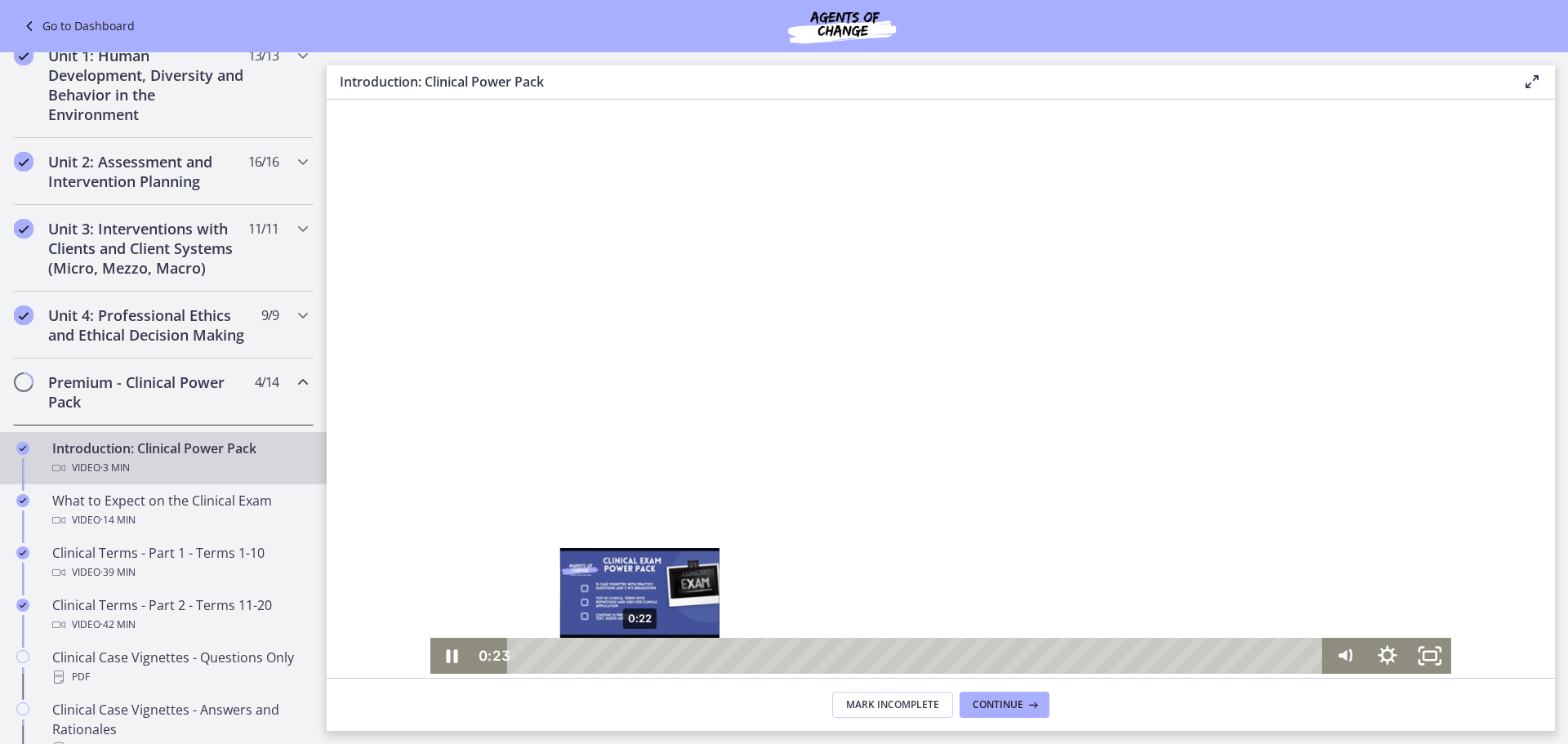
click at [634, 657] on div "0:22" at bounding box center [918, 656] width 790 height 36
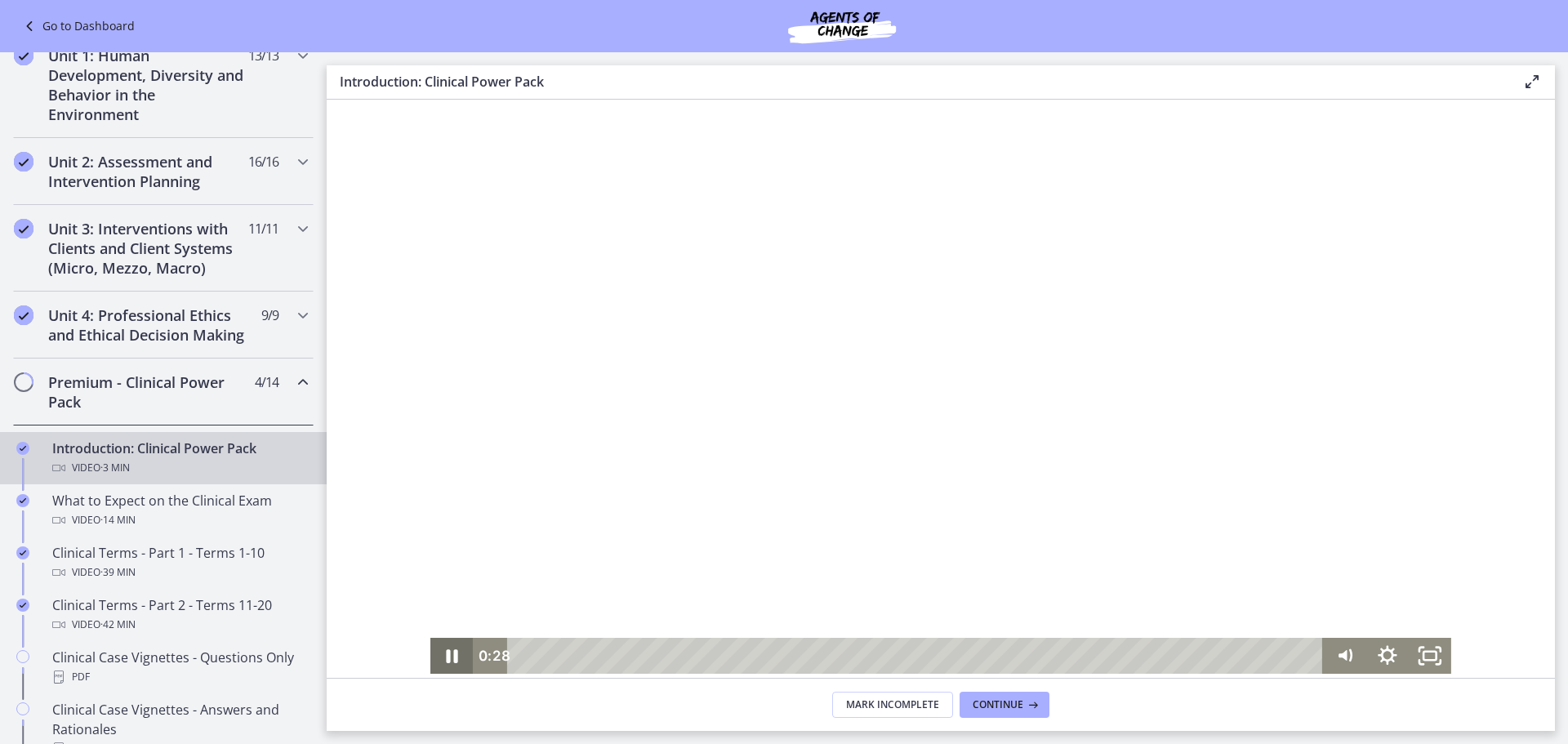
click at [445, 659] on icon "Pause" at bounding box center [451, 656] width 43 height 36
click at [448, 654] on icon "Play Video" at bounding box center [454, 656] width 13 height 18
click at [445, 654] on icon "Pause" at bounding box center [452, 656] width 14 height 16
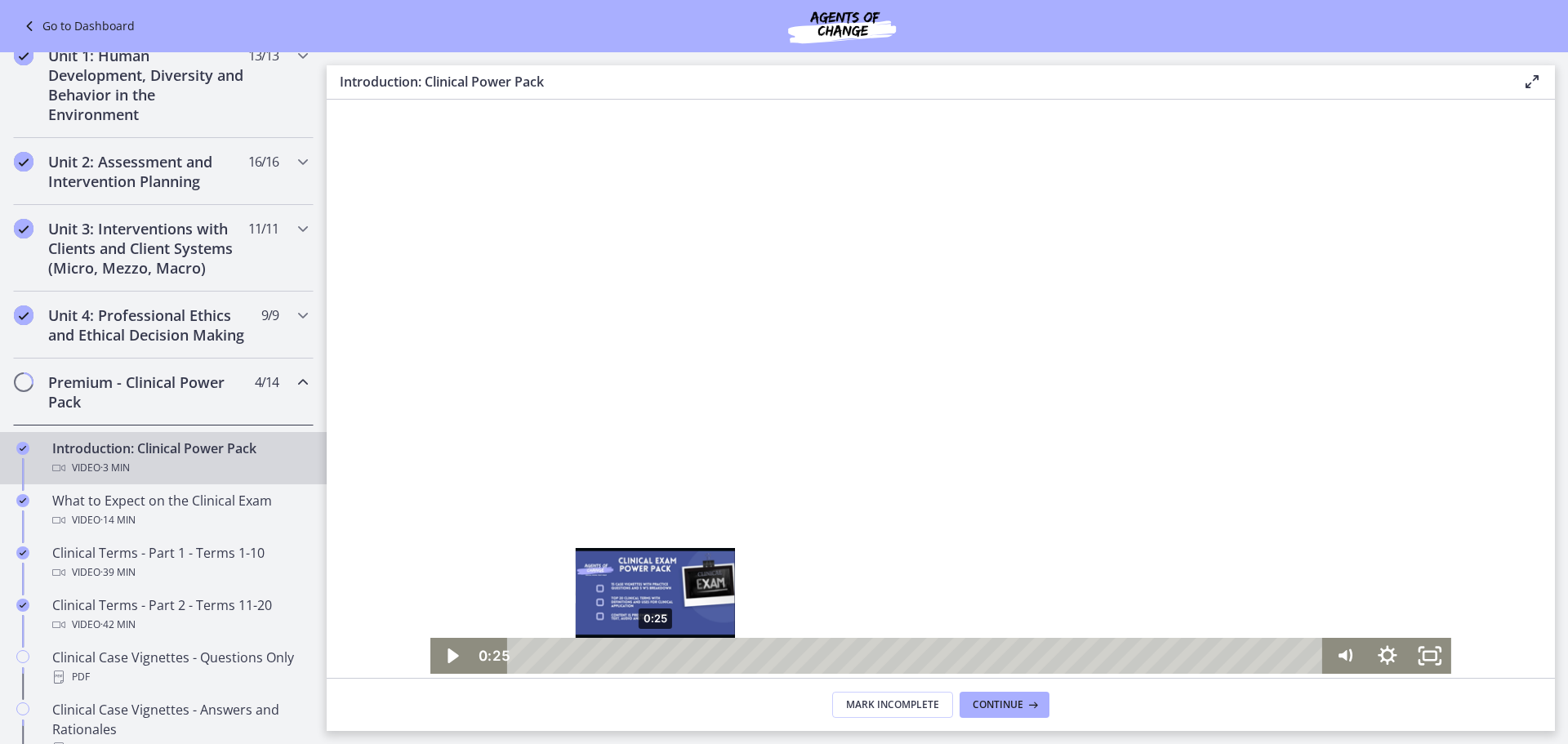
click at [649, 658] on div "0:25" at bounding box center [918, 656] width 790 height 36
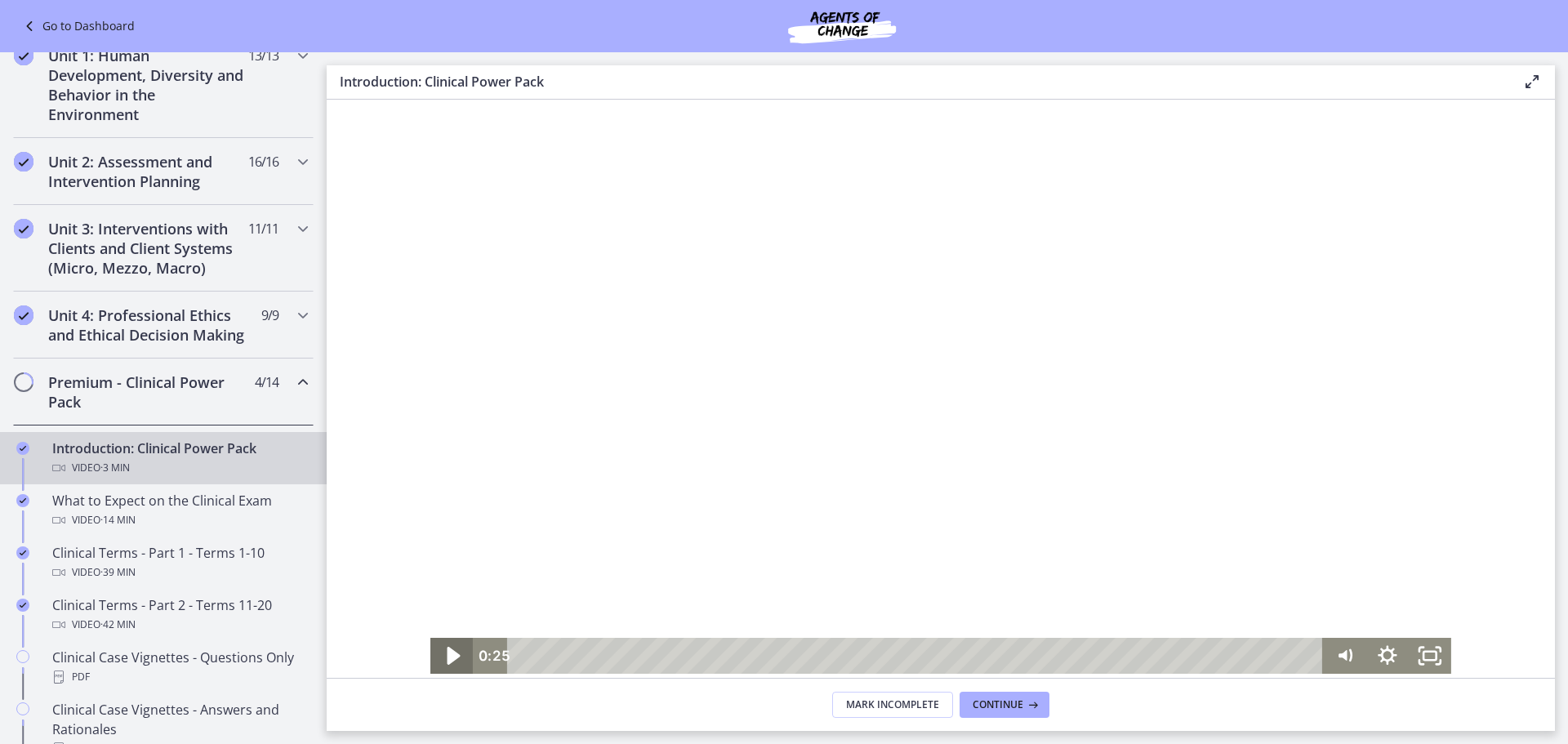
drag, startPoint x: 449, startPoint y: 654, endPoint x: 894, endPoint y: 821, distance: 475.3
click at [449, 654] on icon "Play Video" at bounding box center [454, 656] width 13 height 18
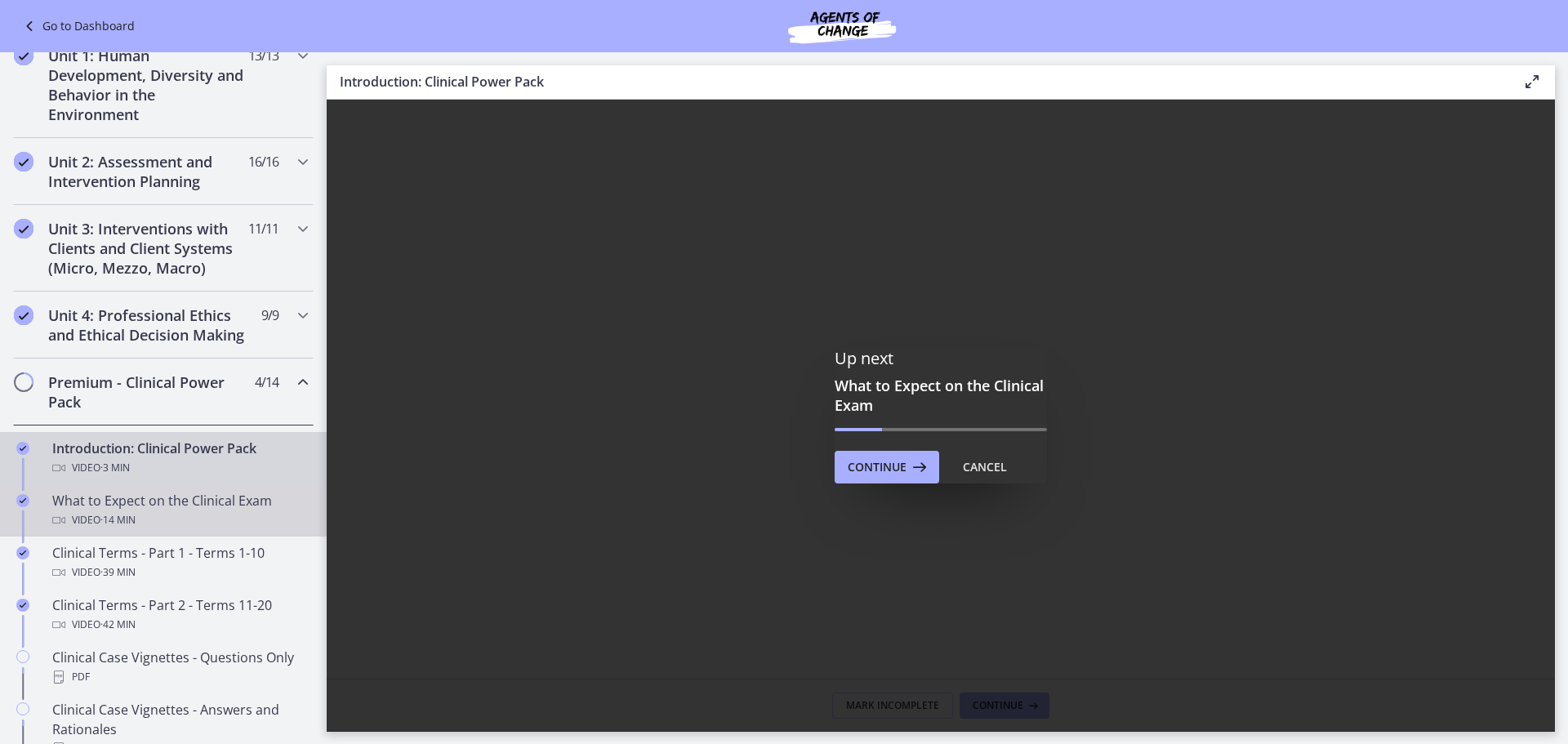
click at [212, 530] on div "Video · 14 min" at bounding box center [179, 520] width 255 height 20
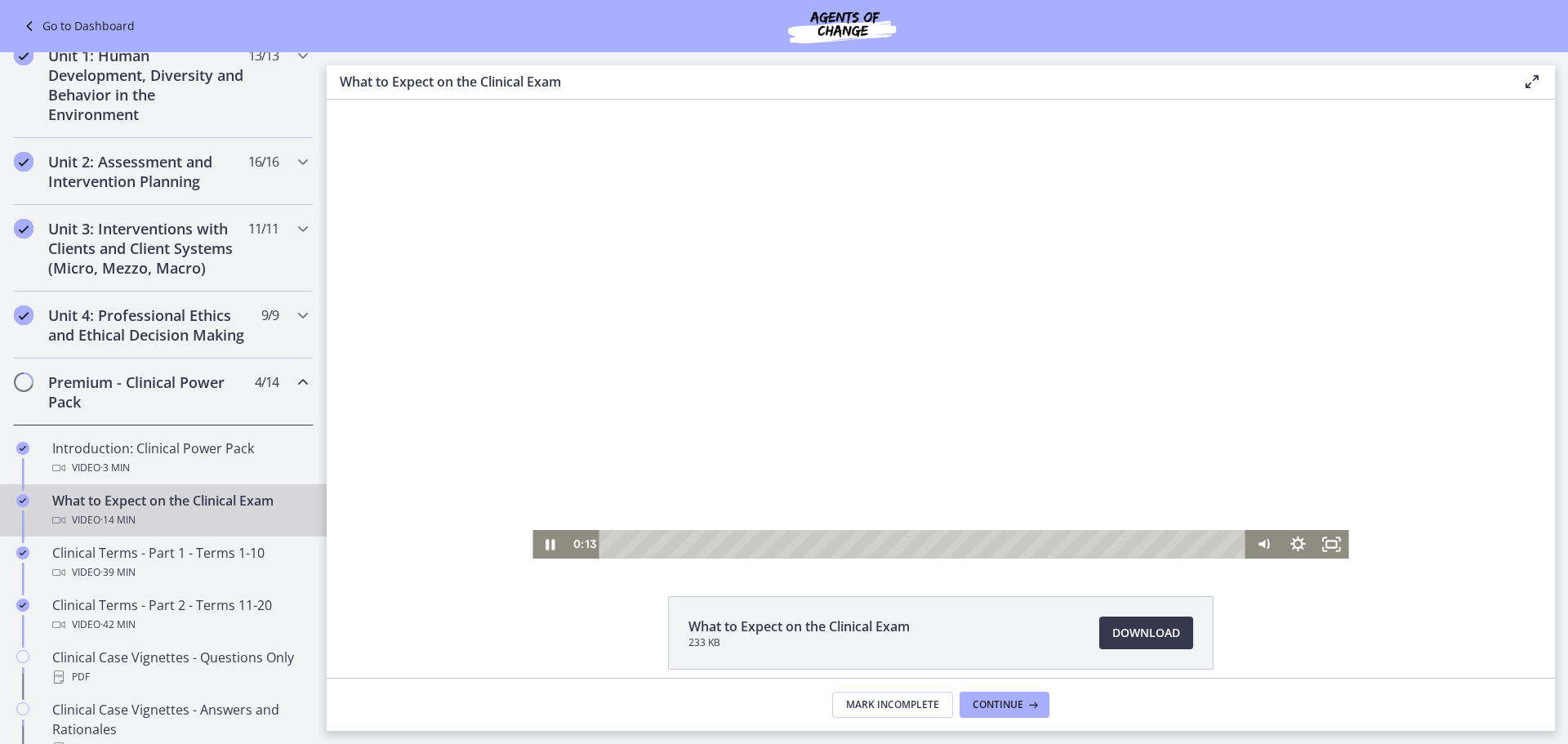
click at [616, 542] on div "Playbar" at bounding box center [925, 544] width 626 height 29
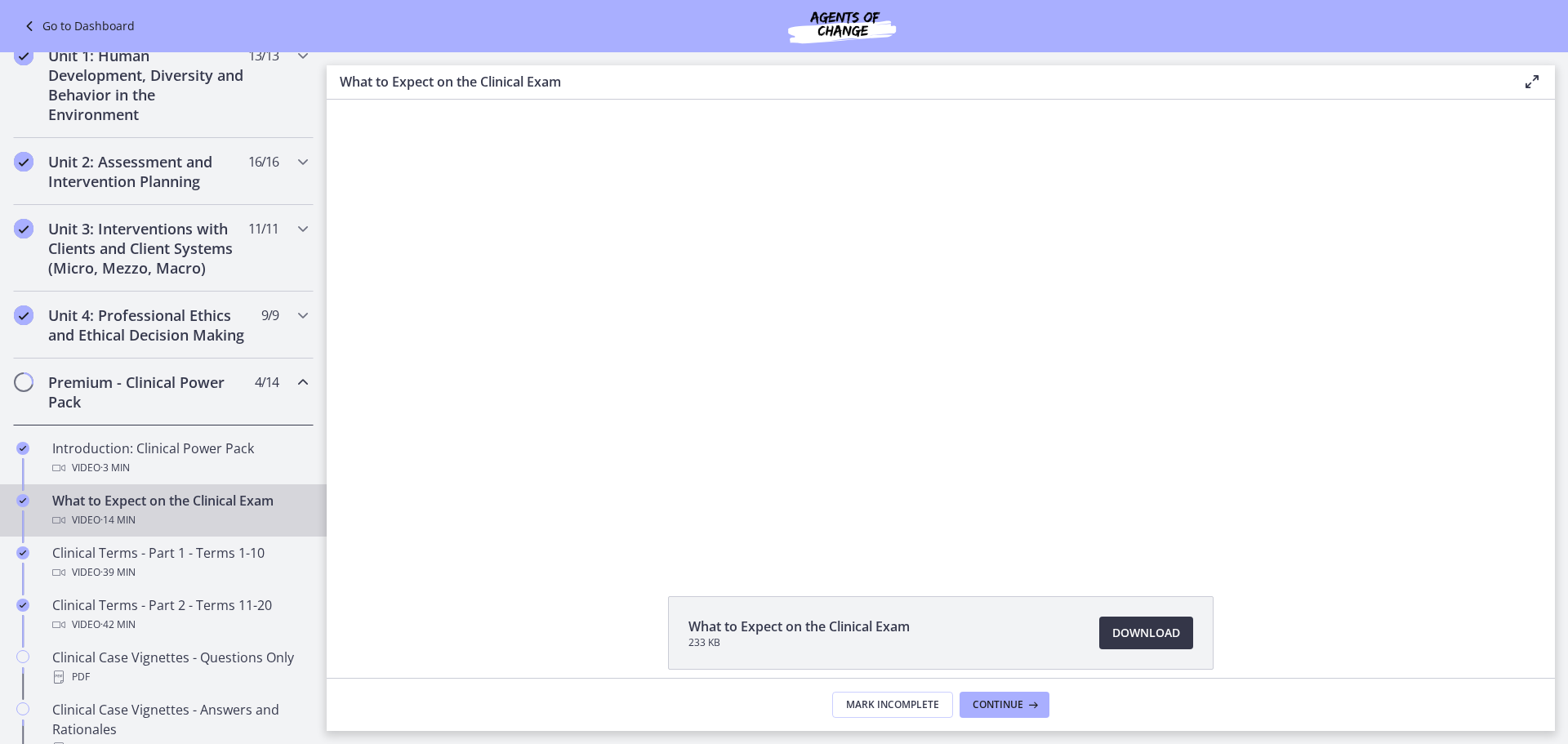
click at [1151, 639] on span "Download Opens in a new window" at bounding box center [1146, 633] width 67 height 20
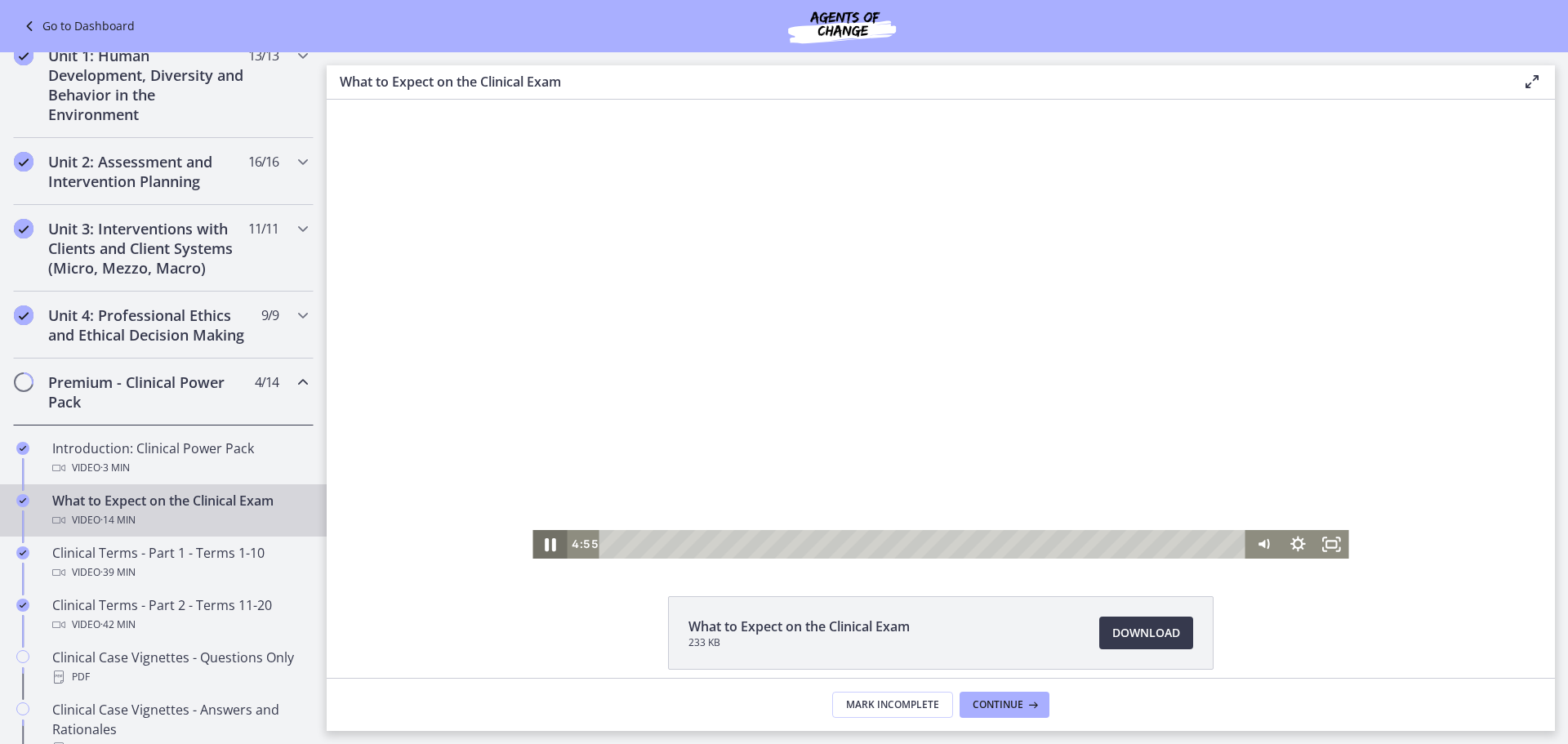
click at [542, 537] on icon "Pause" at bounding box center [549, 544] width 41 height 35
click at [542, 537] on icon "Play Video" at bounding box center [551, 544] width 41 height 35
click at [545, 543] on icon "Pause" at bounding box center [549, 544] width 41 height 35
click at [546, 544] on icon "Play Video" at bounding box center [551, 544] width 11 height 14
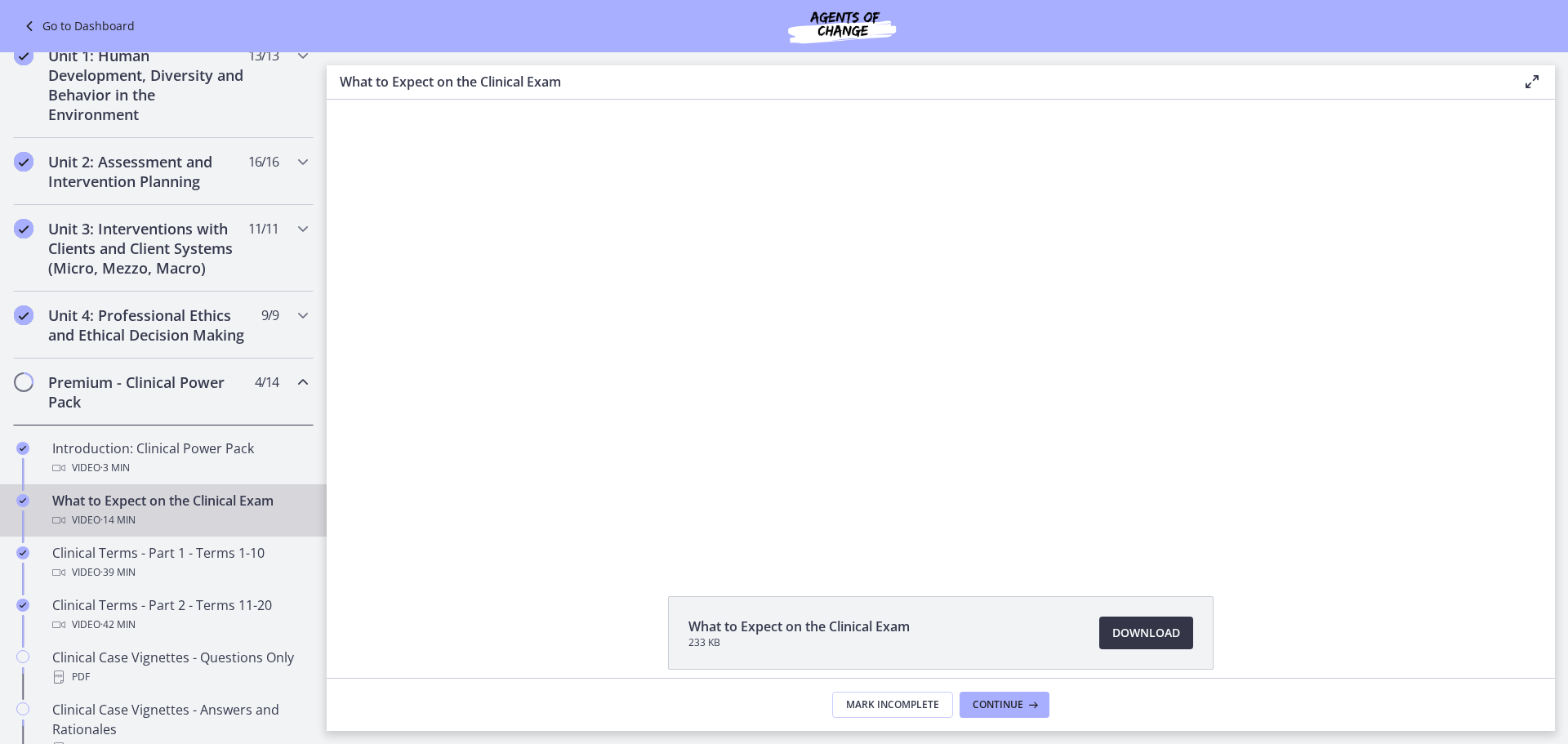
click at [1136, 628] on span "Download Opens in a new window" at bounding box center [1146, 633] width 67 height 20
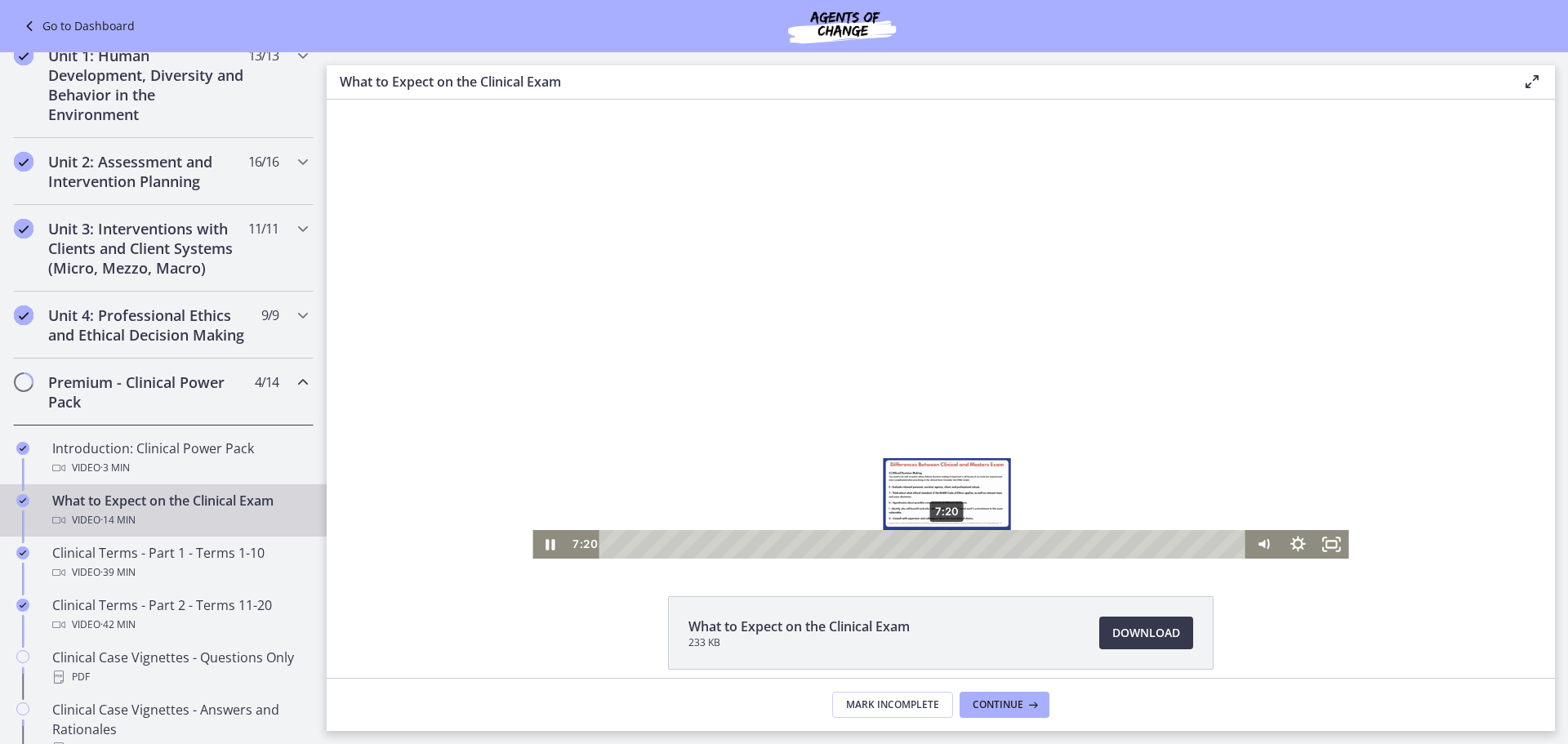
click at [941, 542] on div "7:20" at bounding box center [925, 544] width 626 height 29
click at [926, 548] on div "6:59" at bounding box center [925, 544] width 626 height 29
click at [950, 547] on div "7:28" at bounding box center [925, 544] width 626 height 29
